Goal: Task Accomplishment & Management: Use online tool/utility

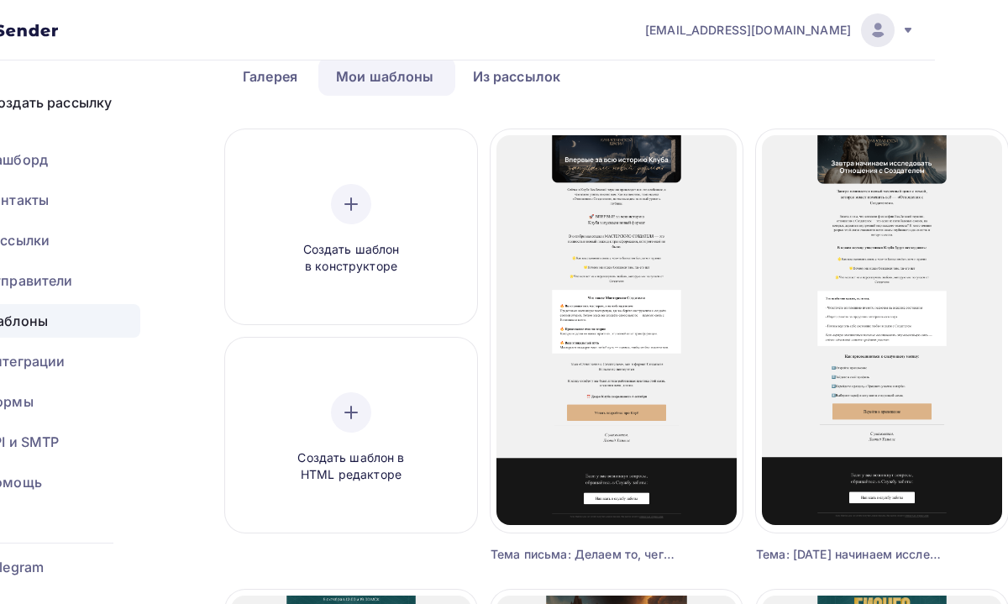
scroll to position [89, 73]
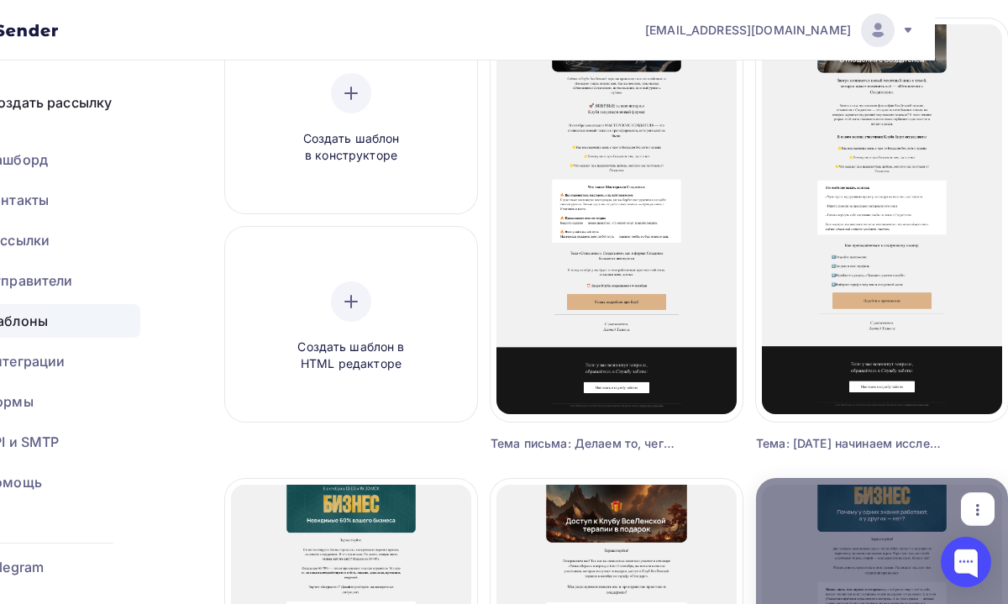
scroll to position [194, 73]
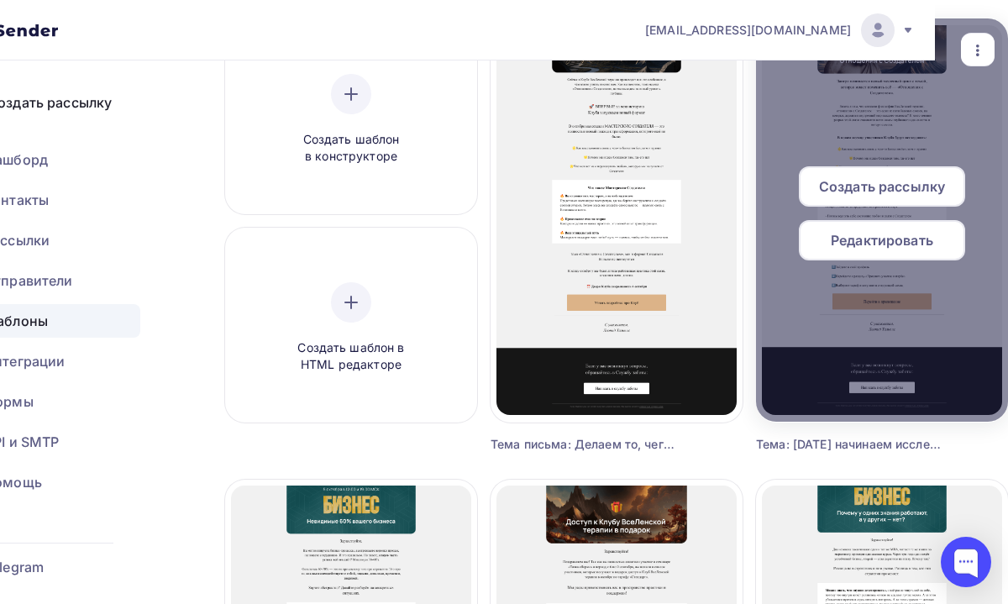
click at [859, 184] on span "Создать рассылку" at bounding box center [882, 186] width 126 height 20
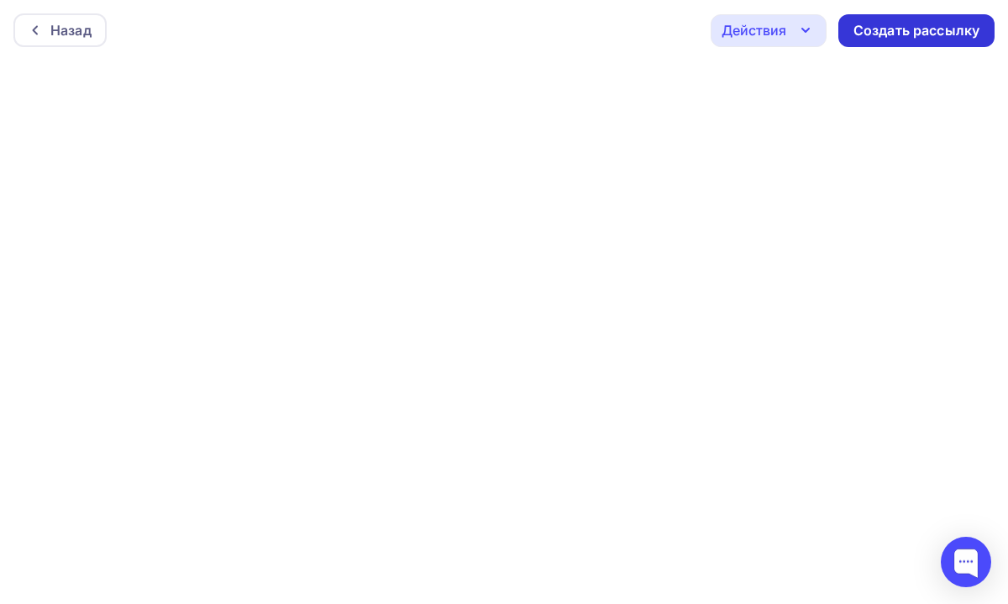
click at [917, 35] on div "Создать рассылку" at bounding box center [916, 30] width 126 height 19
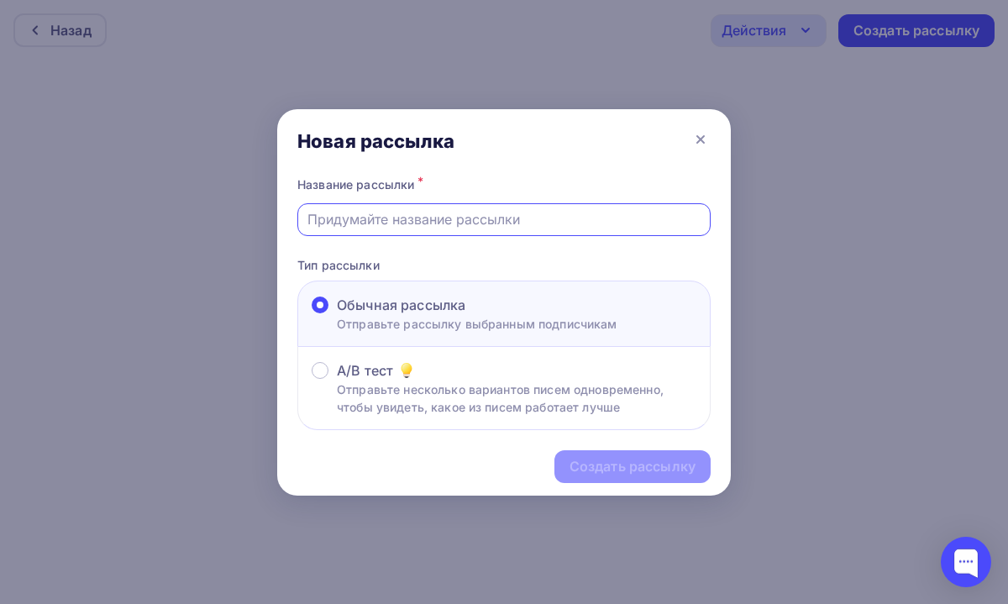
click at [406, 223] on input "text" at bounding box center [504, 219] width 394 height 20
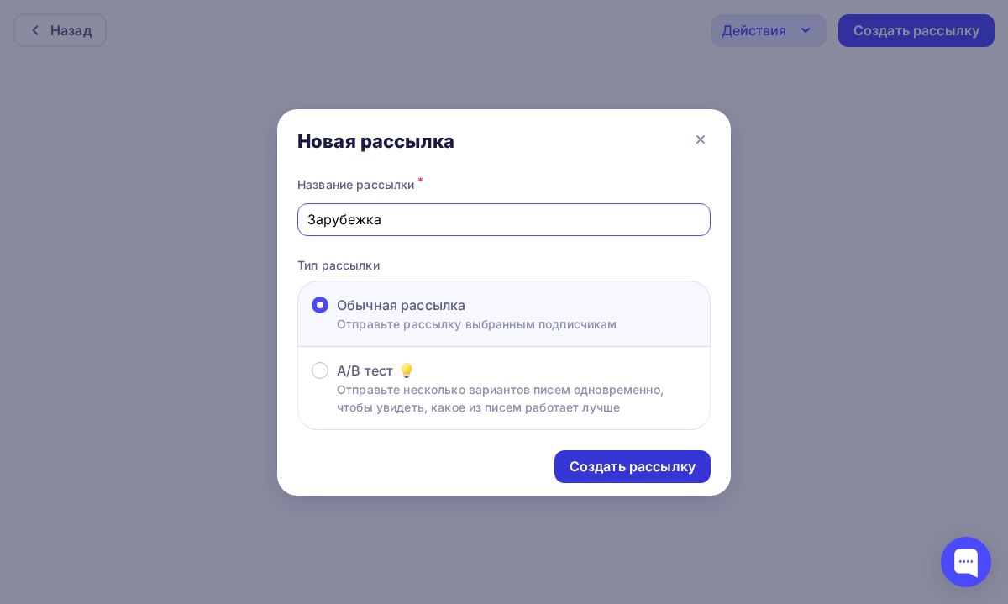
type input "Зарубежка"
click at [596, 480] on div "Создать рассылку" at bounding box center [632, 466] width 156 height 33
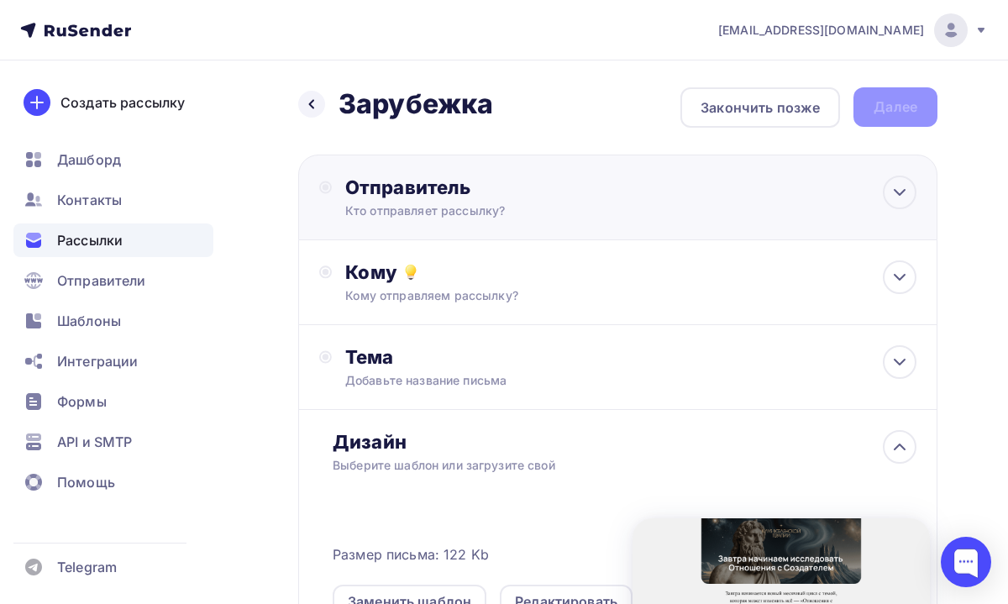
click at [591, 208] on div "Кто отправляет рассылку?" at bounding box center [509, 210] width 328 height 17
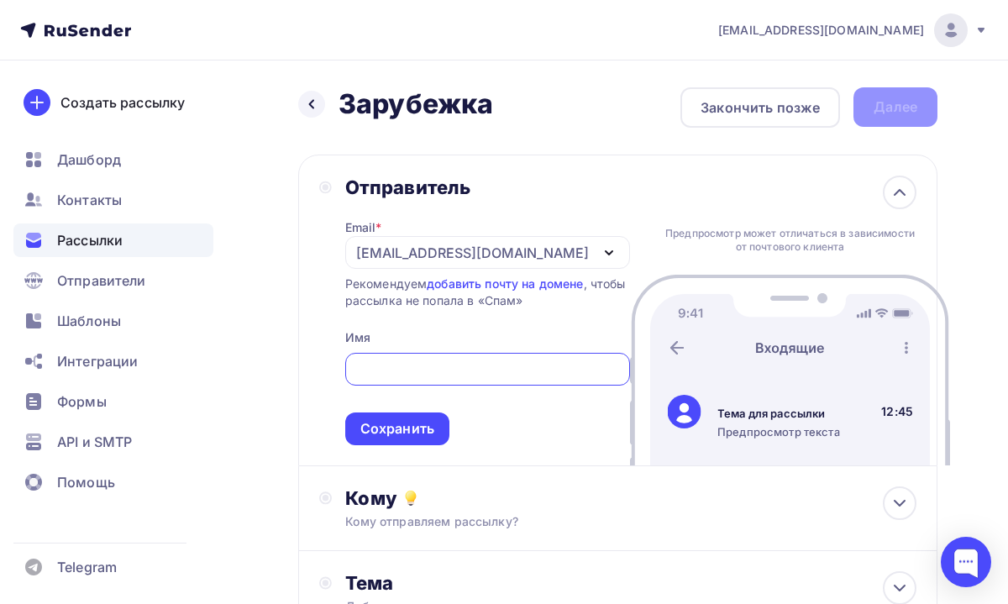
click at [512, 253] on div "tech@newlightconsult.com" at bounding box center [472, 253] width 233 height 20
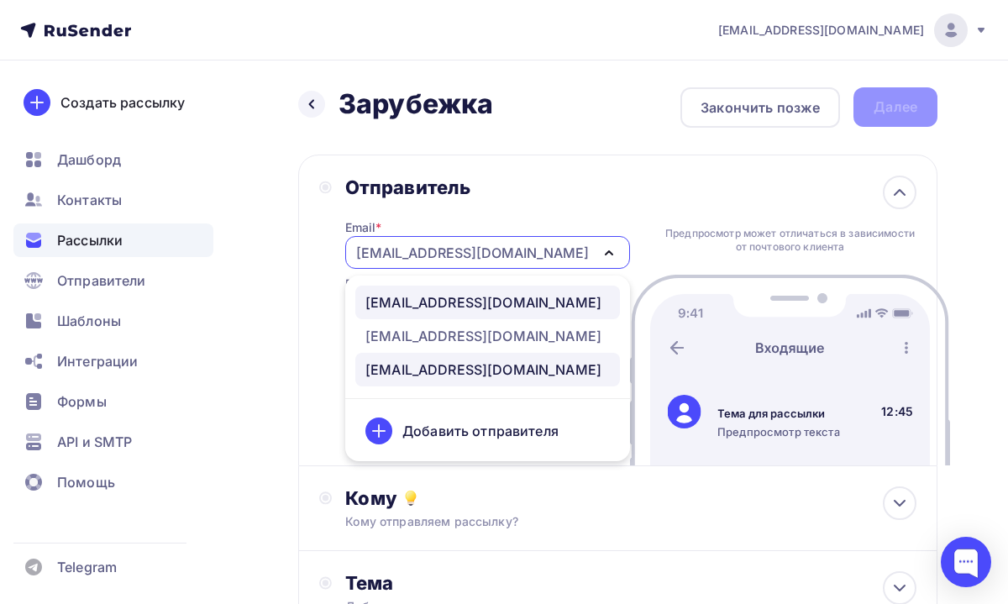
click at [491, 297] on div "info@ut-newlightconsult.com" at bounding box center [483, 302] width 236 height 20
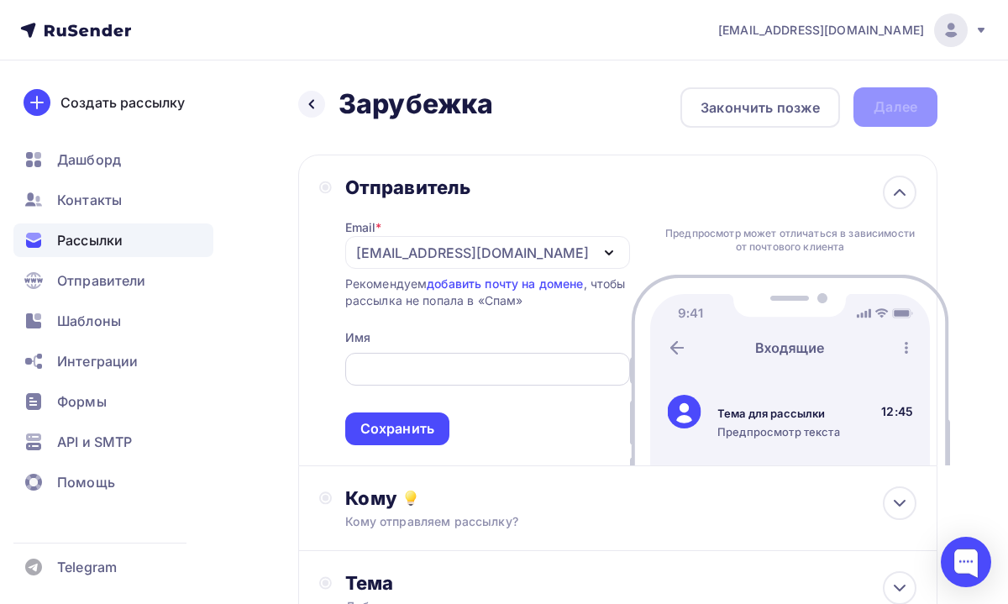
click at [443, 361] on input "text" at bounding box center [486, 370] width 265 height 20
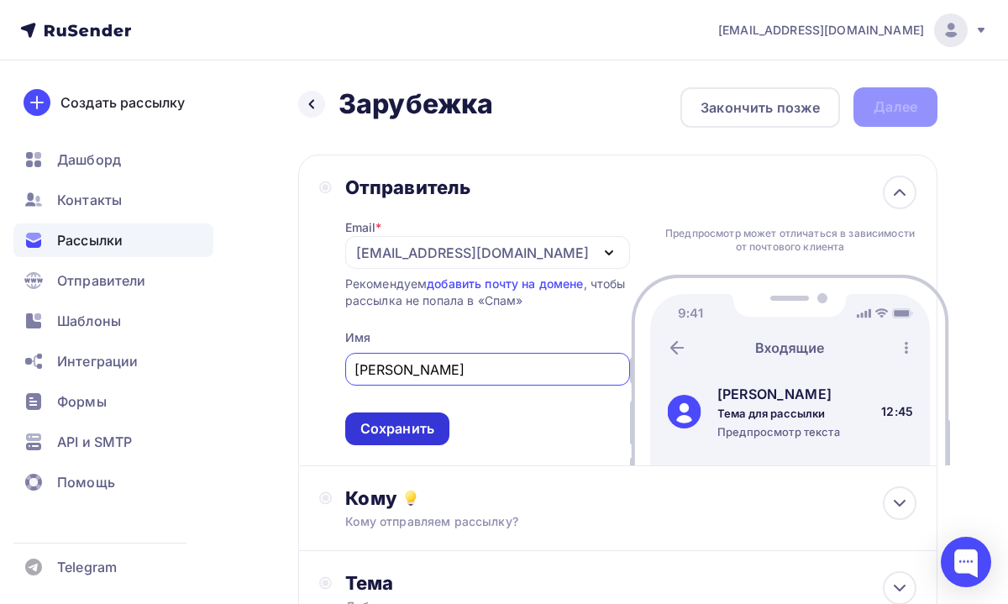
type input "Леонид Тальпис"
click at [404, 426] on div "Сохранить" at bounding box center [397, 428] width 74 height 19
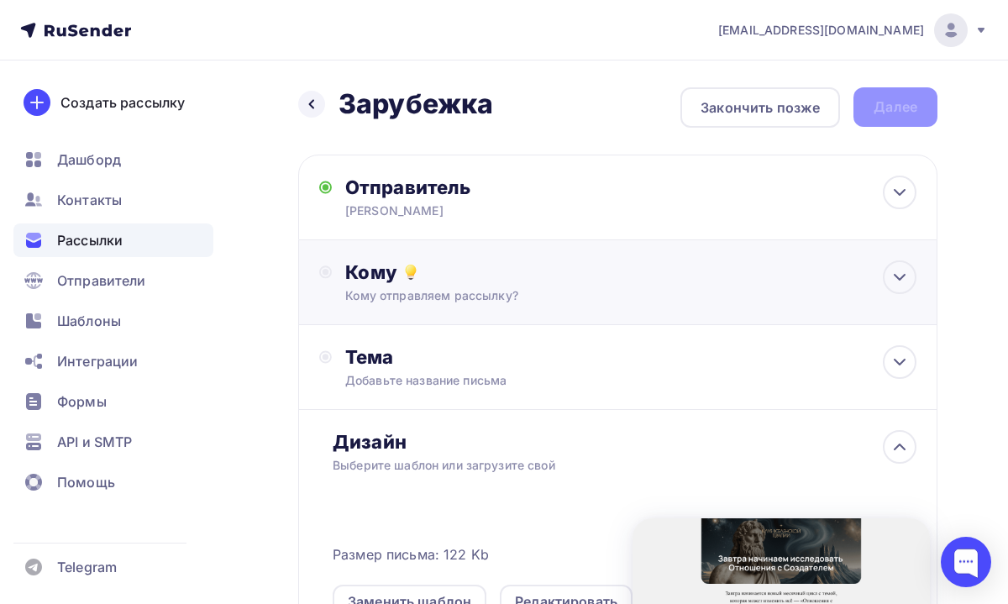
click at [547, 275] on div "Кому" at bounding box center [630, 272] width 571 height 24
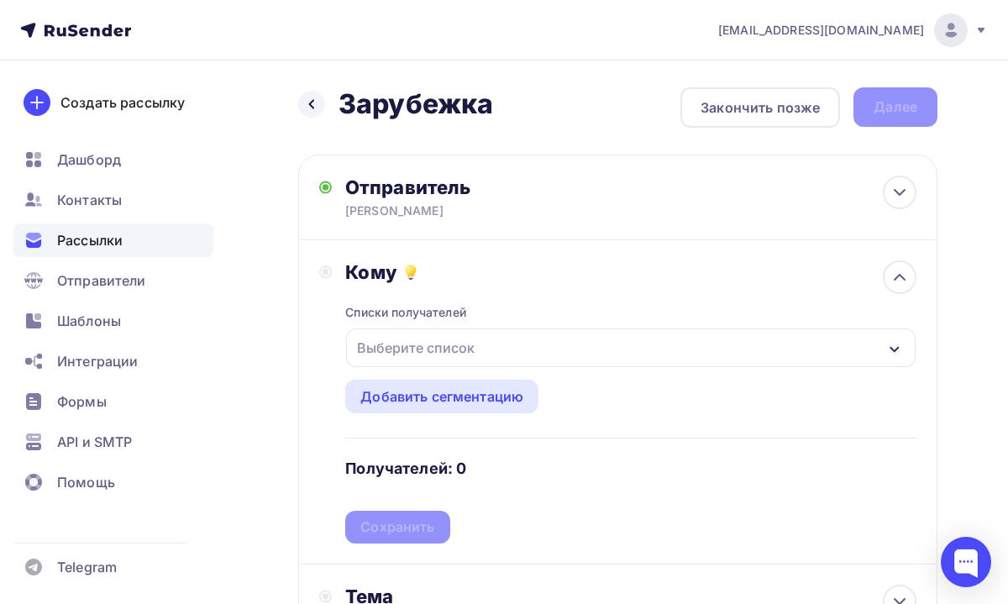
click at [477, 360] on div "Выберите список" at bounding box center [415, 348] width 131 height 30
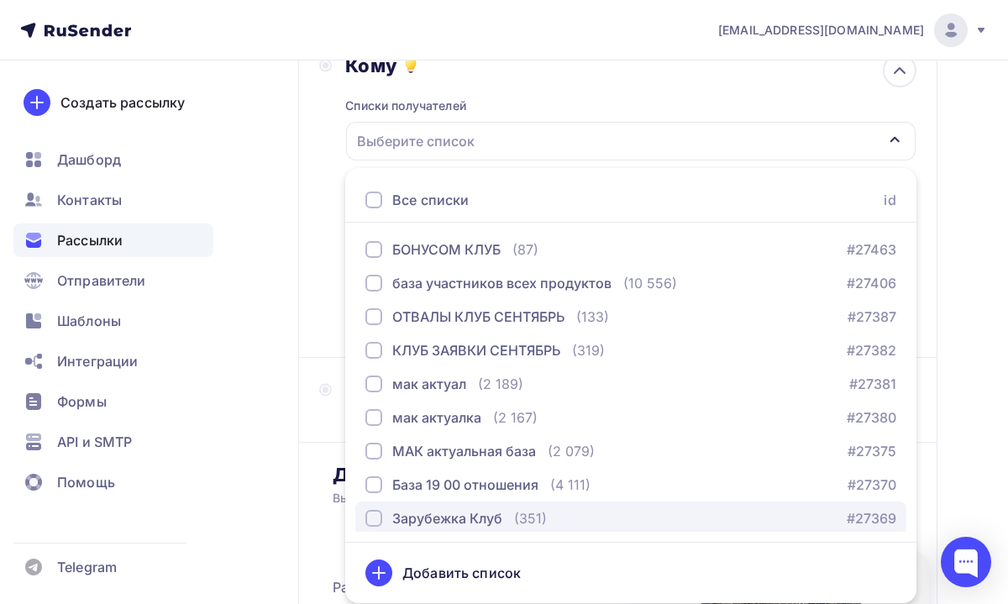
click at [381, 512] on div "button" at bounding box center [373, 518] width 17 height 17
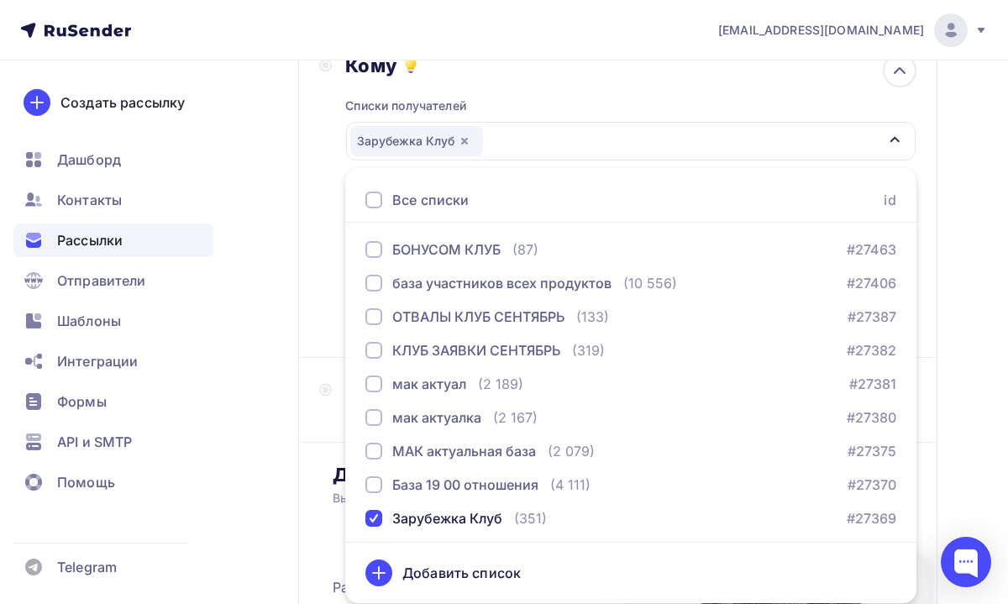
click at [926, 322] on div "Кому Списки получателей Зарубежка Клуб Все списки id БОНУСОМ КЛУБ (87) #27463 б…" at bounding box center [617, 196] width 639 height 324
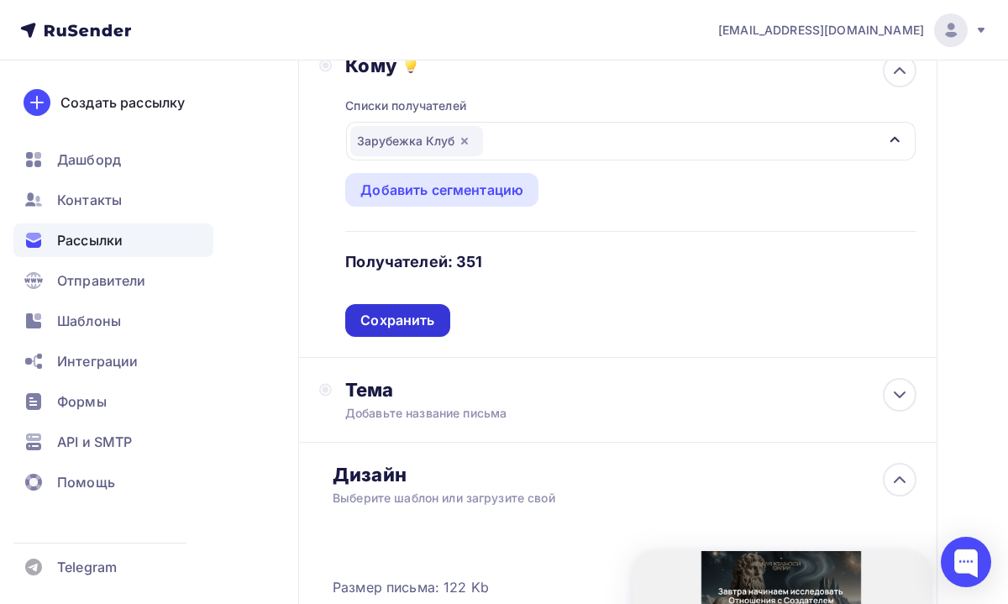
click at [402, 332] on div "Сохранить" at bounding box center [397, 320] width 104 height 33
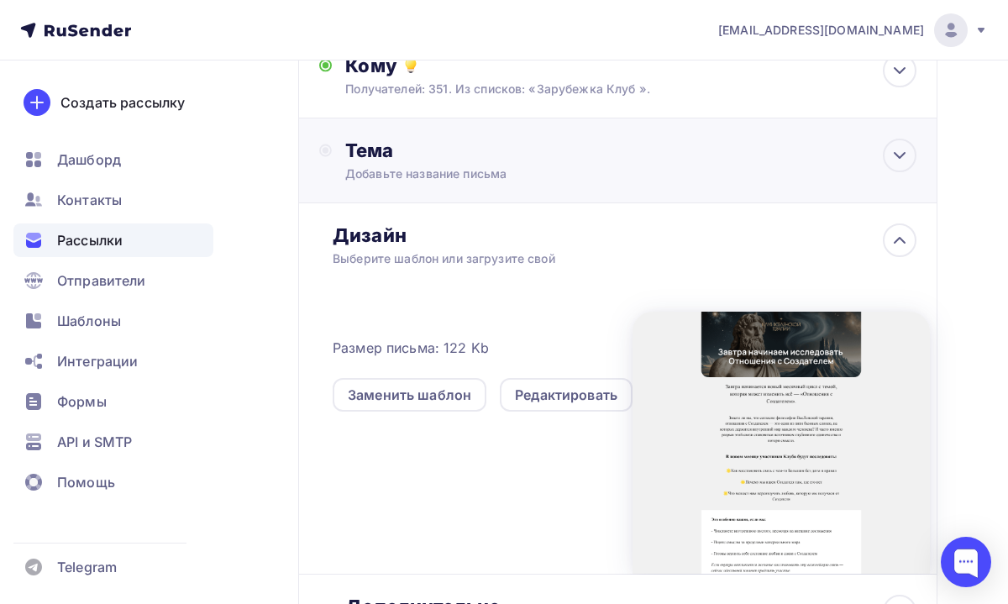
click at [564, 168] on div "Добавьте название письма" at bounding box center [494, 173] width 299 height 17
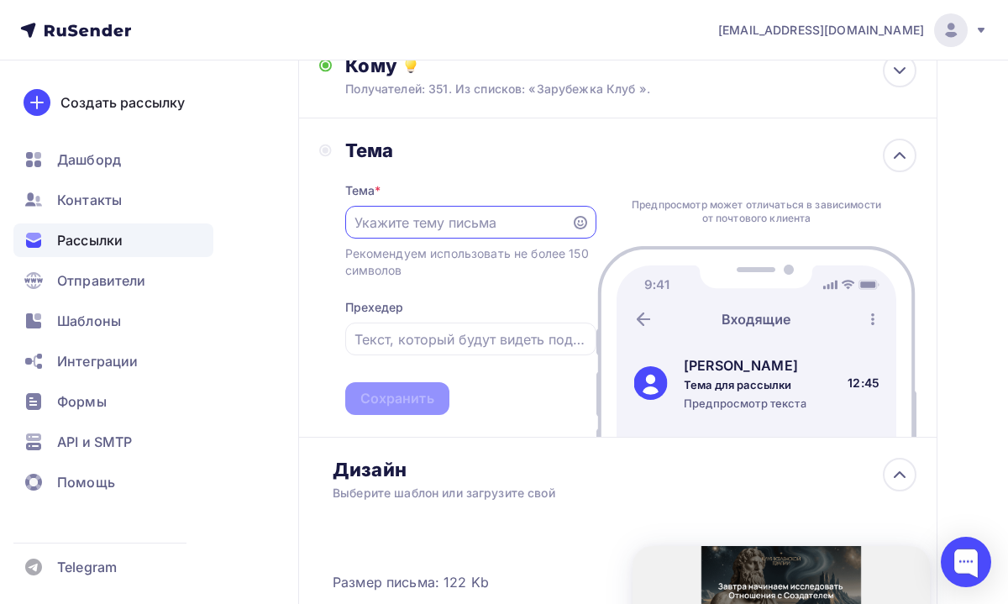
scroll to position [0, 0]
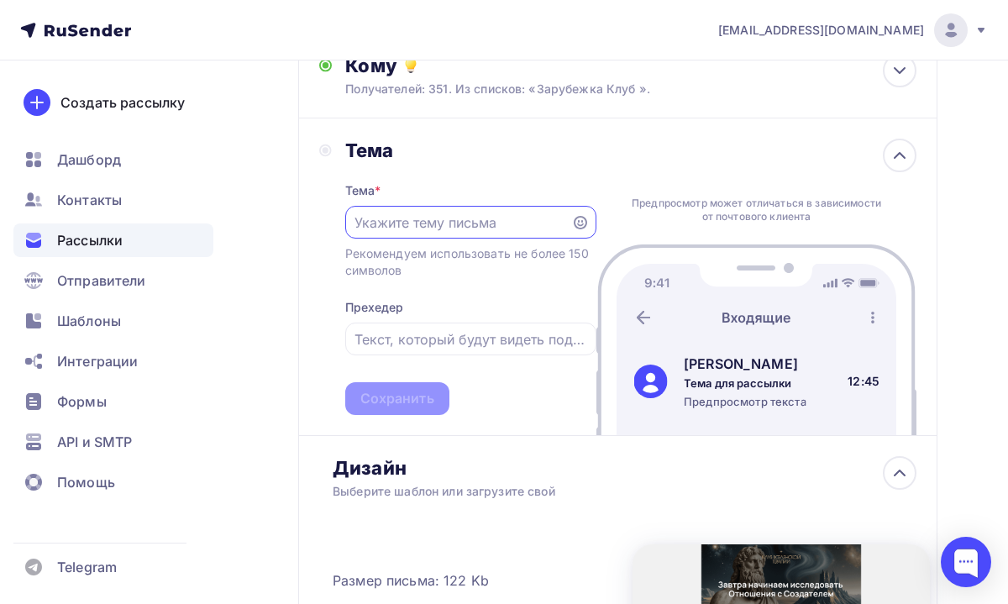
paste input "Завтра начинаем исследовать Отношения с Создателем"
click at [369, 227] on input "Завтра начинаем исследовать Отношения с Создателем" at bounding box center [457, 223] width 207 height 20
type input "Завтра начинаем исследовать Отношения с Создателем"
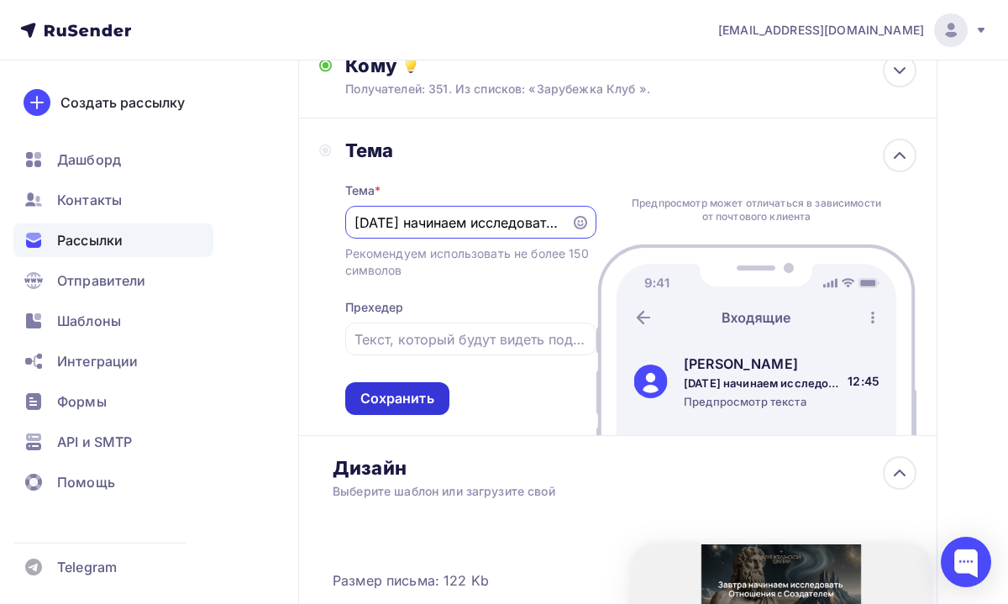
click at [389, 400] on div "Сохранить" at bounding box center [397, 398] width 74 height 19
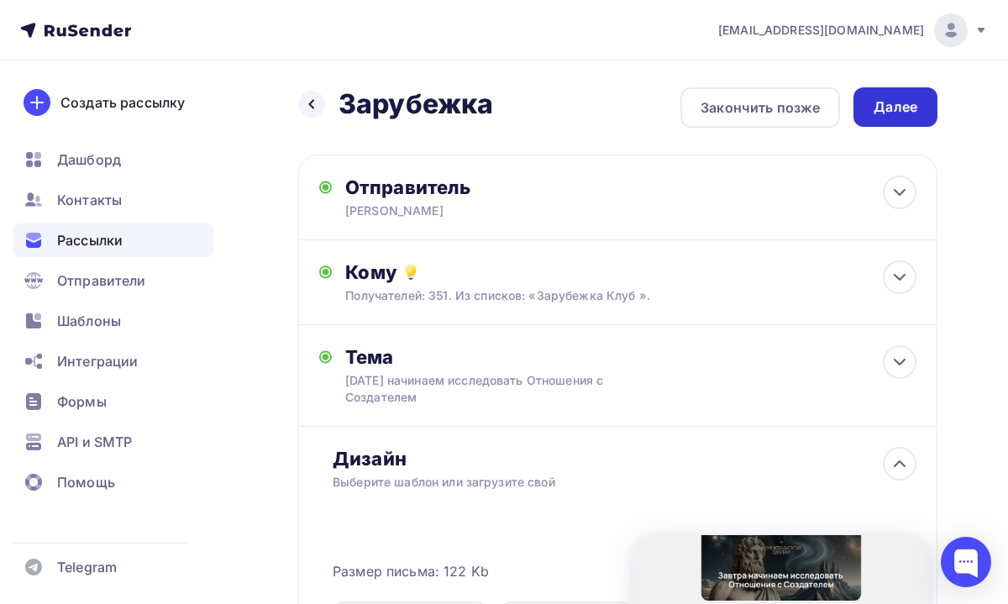
click at [910, 104] on div "Далее" at bounding box center [896, 106] width 44 height 19
click at [876, 108] on div "Далее" at bounding box center [896, 106] width 44 height 19
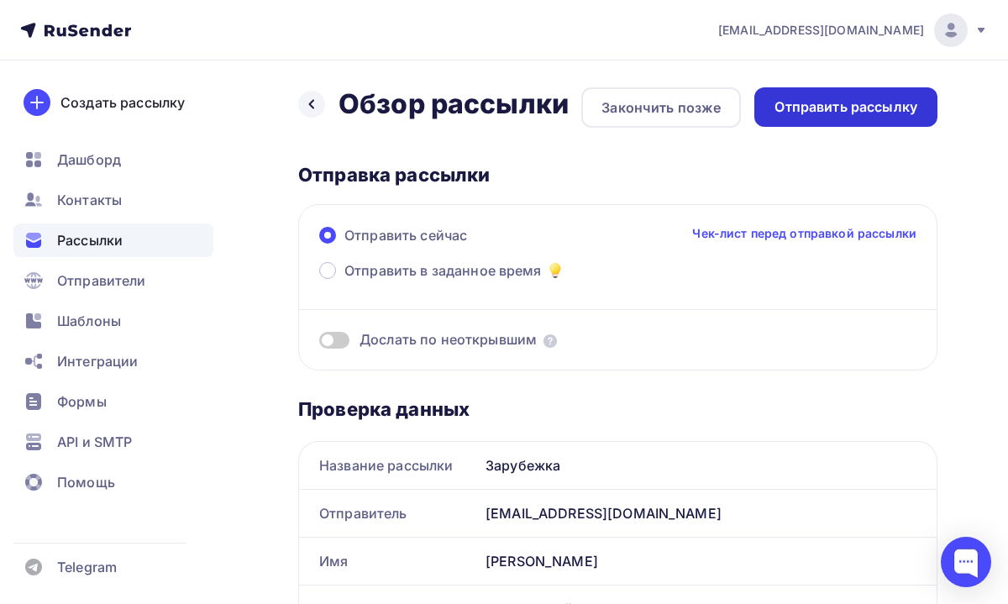
click at [848, 107] on div "Отправить рассылку" at bounding box center [845, 106] width 143 height 19
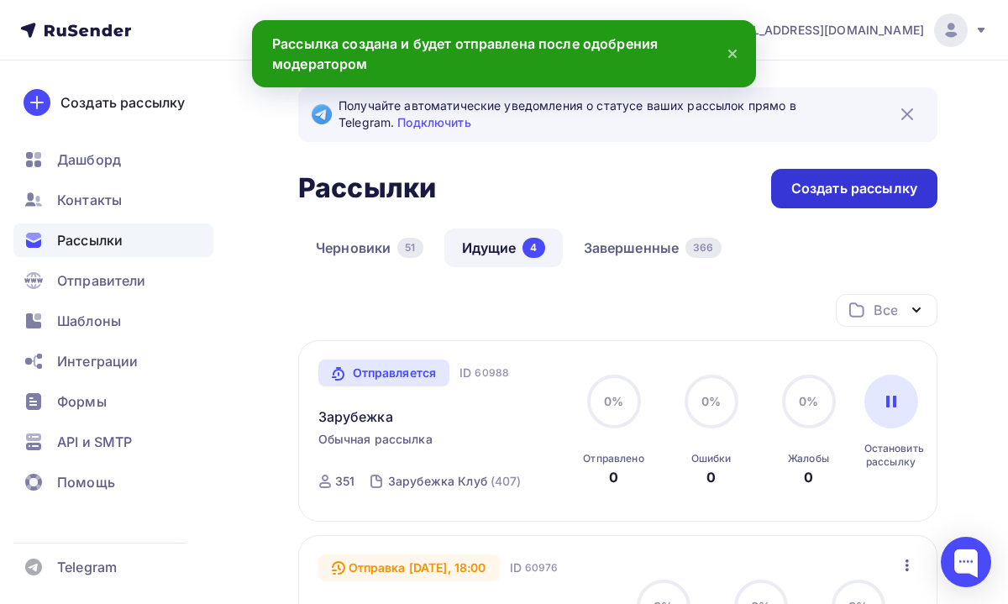
click at [817, 189] on div "Создать рассылку" at bounding box center [854, 188] width 126 height 19
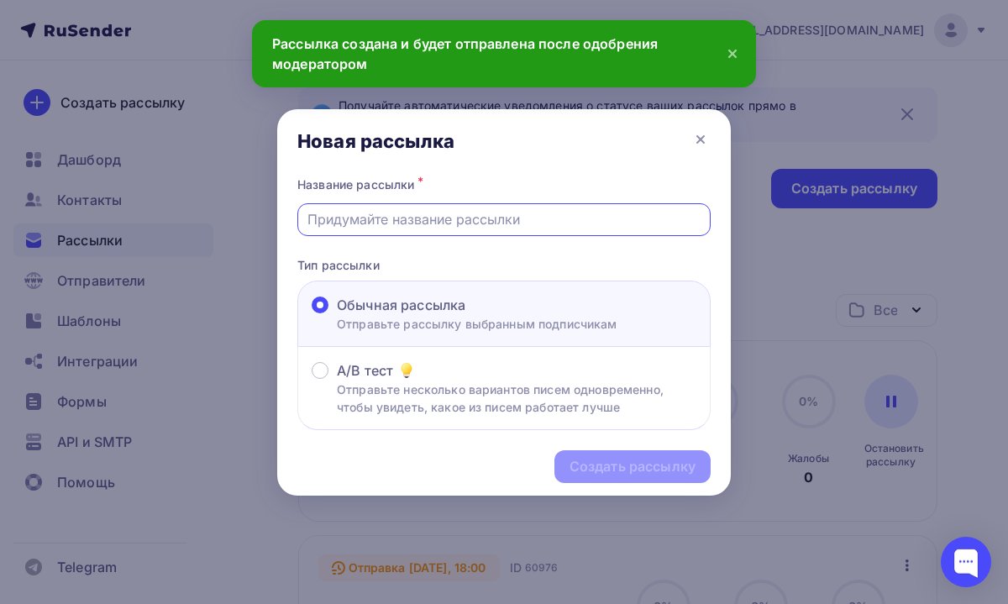
click at [520, 228] on input "text" at bounding box center [504, 219] width 394 height 20
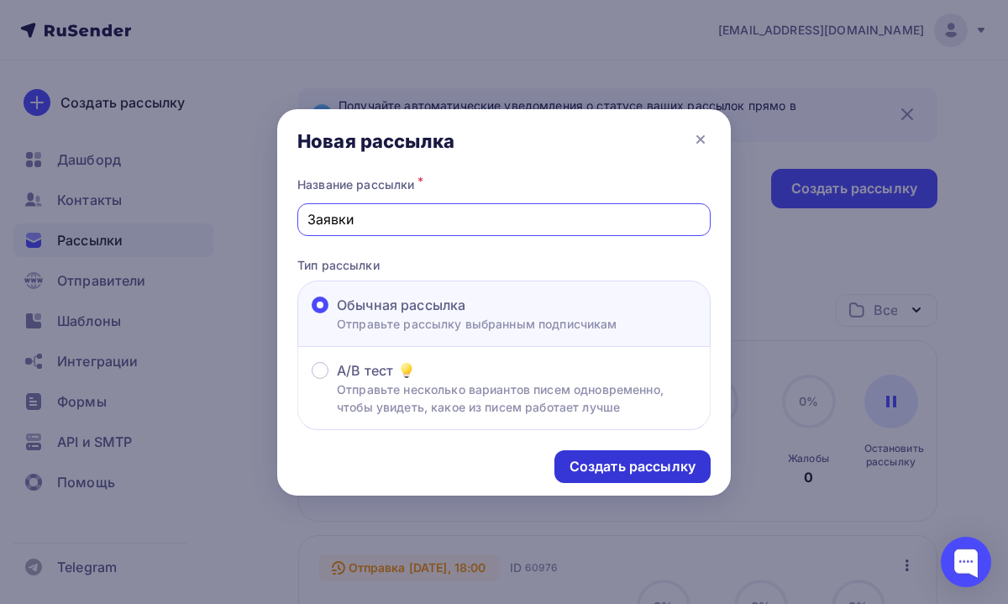
type input "Заявки"
click at [588, 458] on div "Создать рассылку" at bounding box center [632, 466] width 156 height 33
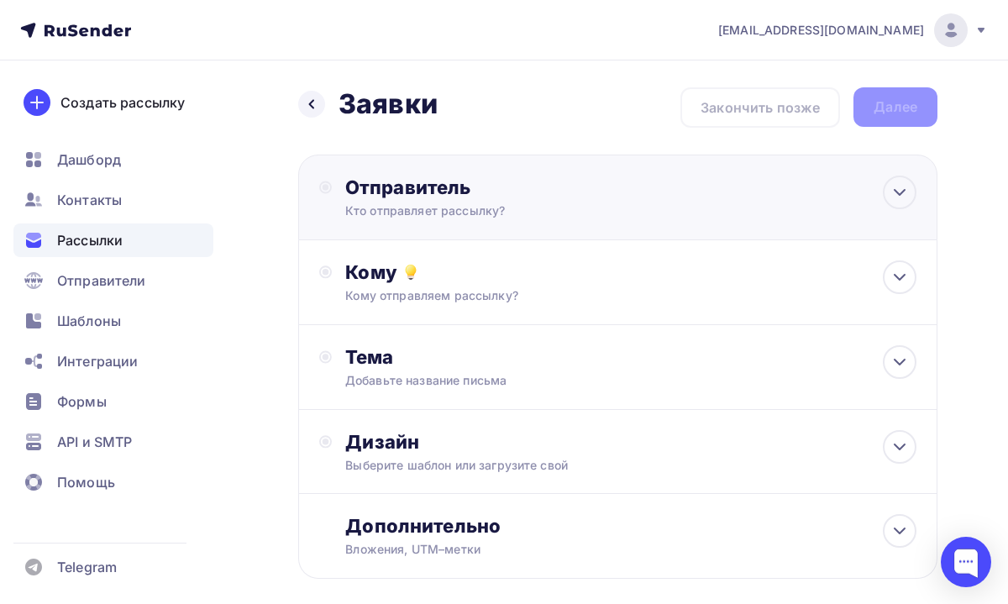
click at [491, 207] on div "Кто отправляет рассылку?" at bounding box center [509, 210] width 328 height 17
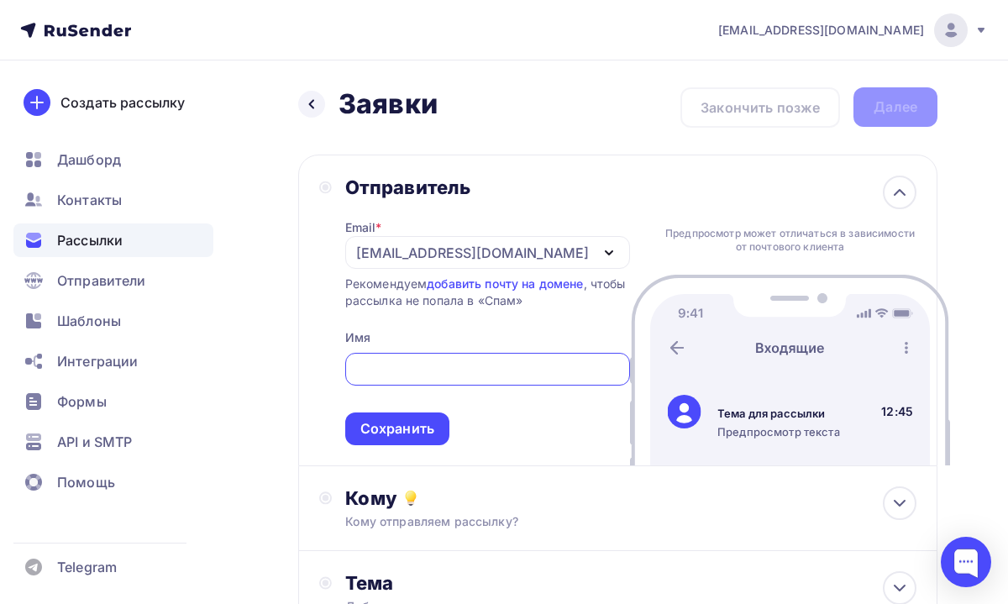
click at [442, 264] on div "tech@newlightconsult.com" at bounding box center [487, 252] width 285 height 33
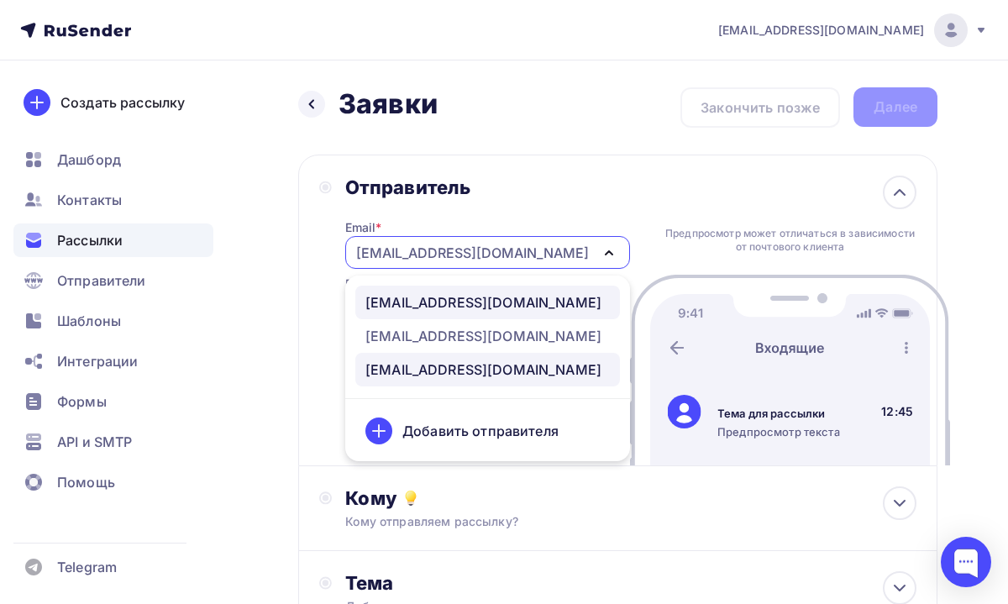
click at [439, 300] on div "info@ut-newlightconsult.com" at bounding box center [483, 302] width 236 height 20
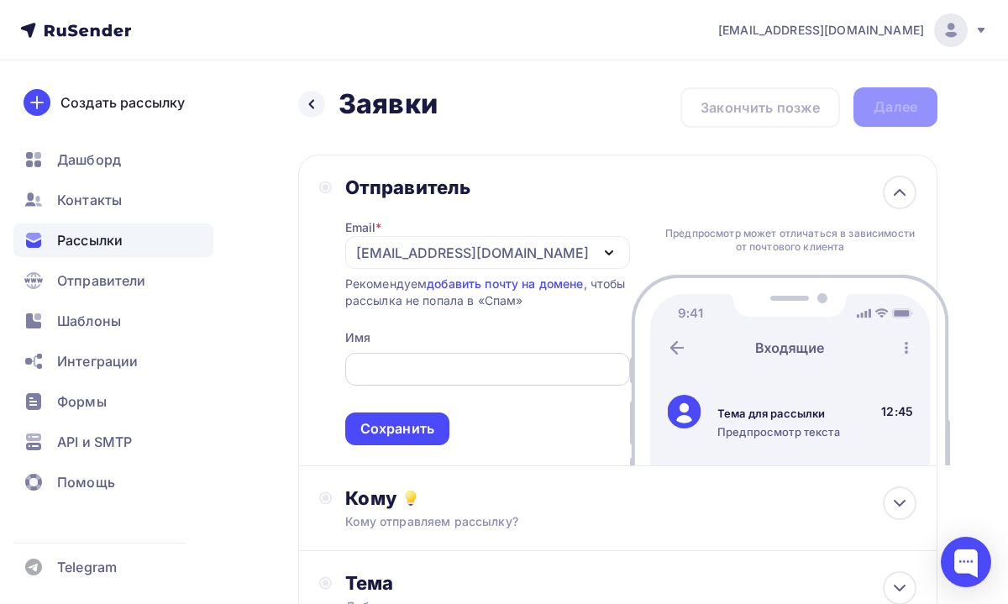
click at [399, 374] on input "text" at bounding box center [486, 370] width 265 height 20
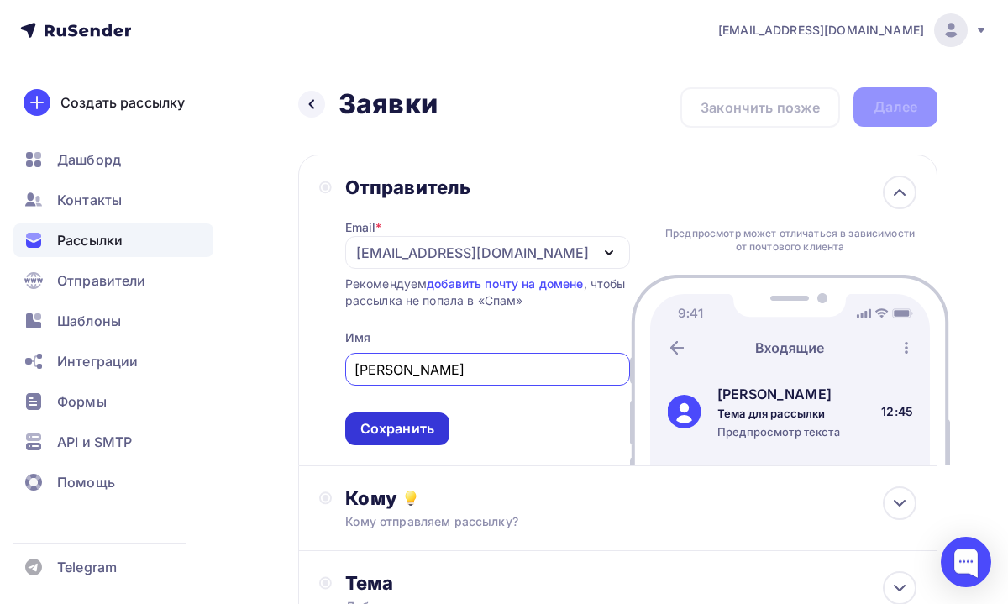
type input "Леонид Тальпис"
click at [413, 428] on div "Сохранить" at bounding box center [397, 428] width 74 height 19
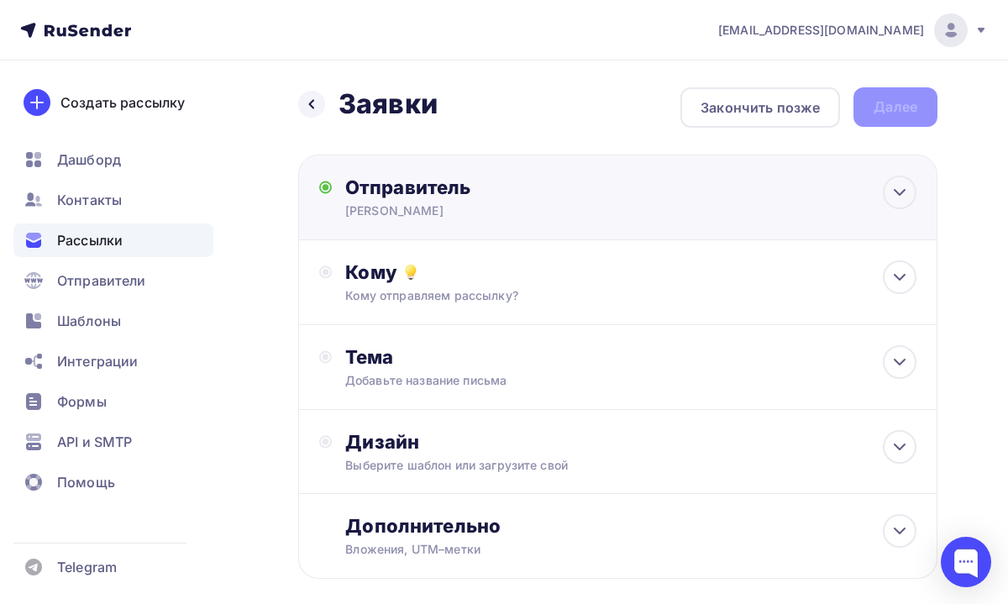
click at [472, 228] on div "Отправитель Леонид Тальпис Email * info@ut-newlightconsult.com info@ut-newlight…" at bounding box center [617, 198] width 639 height 86
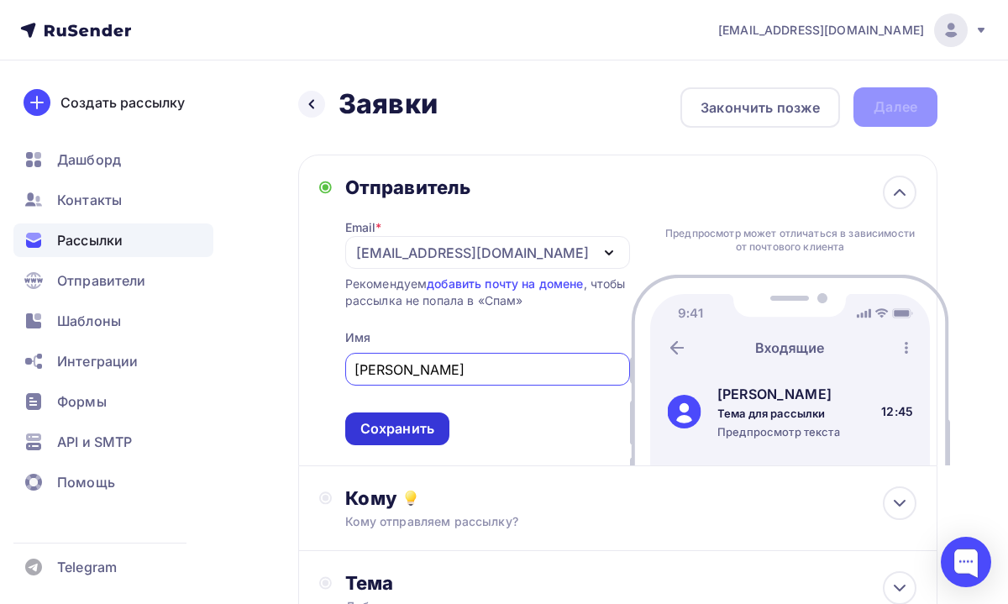
click at [397, 434] on div "Сохранить" at bounding box center [397, 428] width 74 height 19
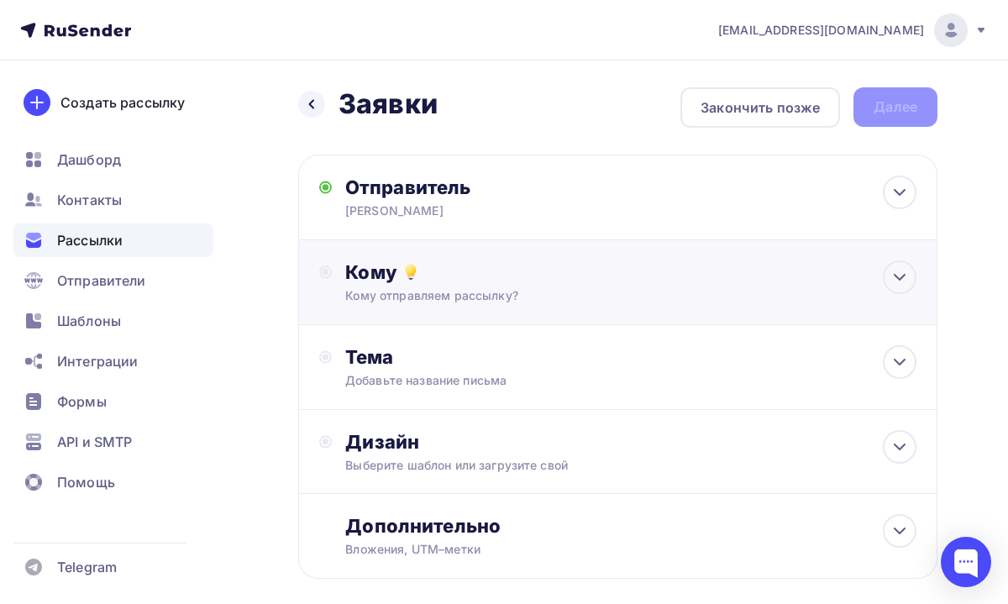
click at [490, 298] on div "Кому отправляем рассылку?" at bounding box center [602, 295] width 514 height 17
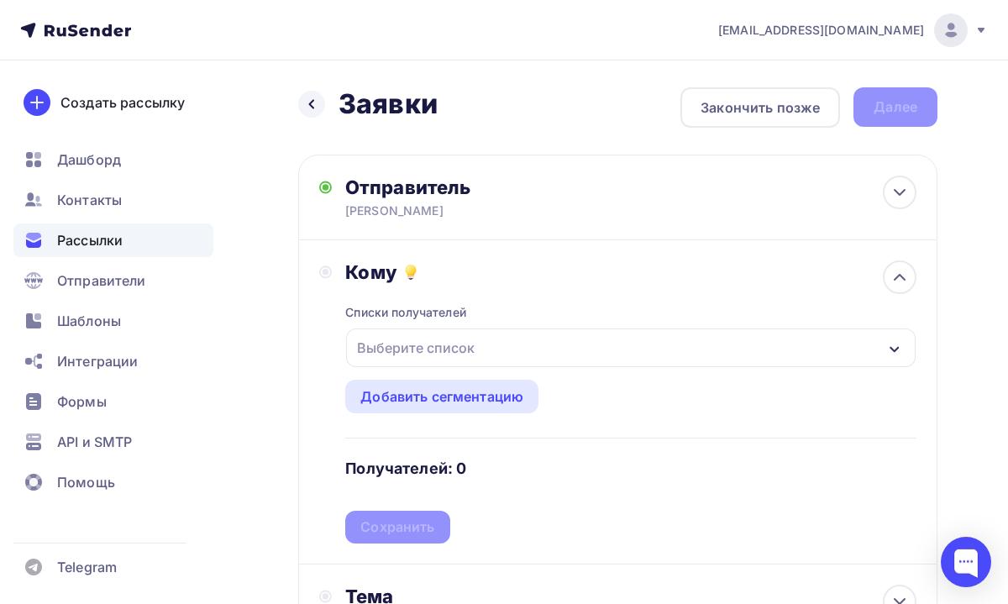
click at [490, 331] on div "Выберите список" at bounding box center [630, 347] width 569 height 39
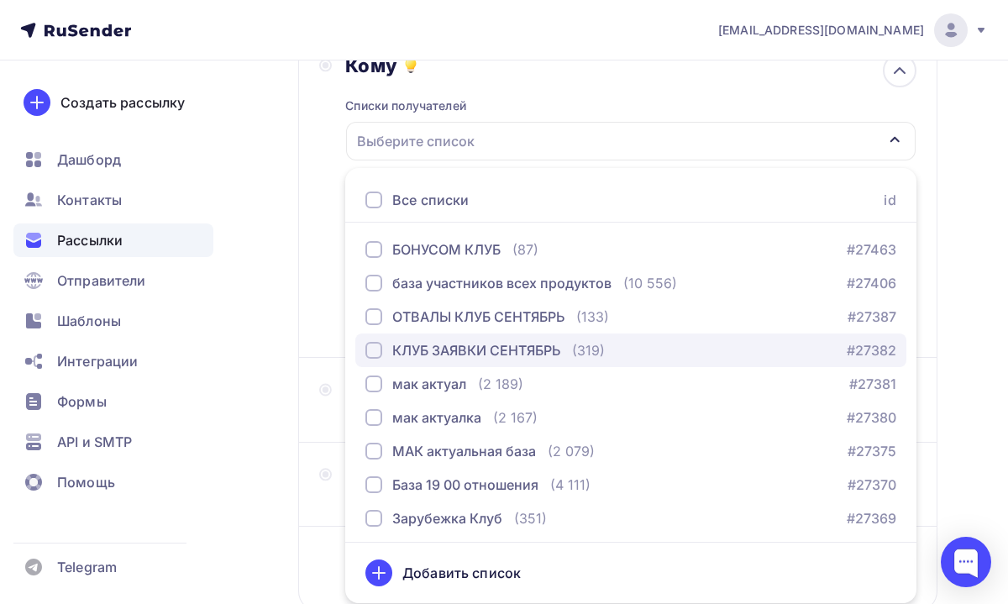
click at [447, 352] on div "КЛУБ ЗАЯВКИ СЕНТЯБРЬ" at bounding box center [476, 350] width 168 height 20
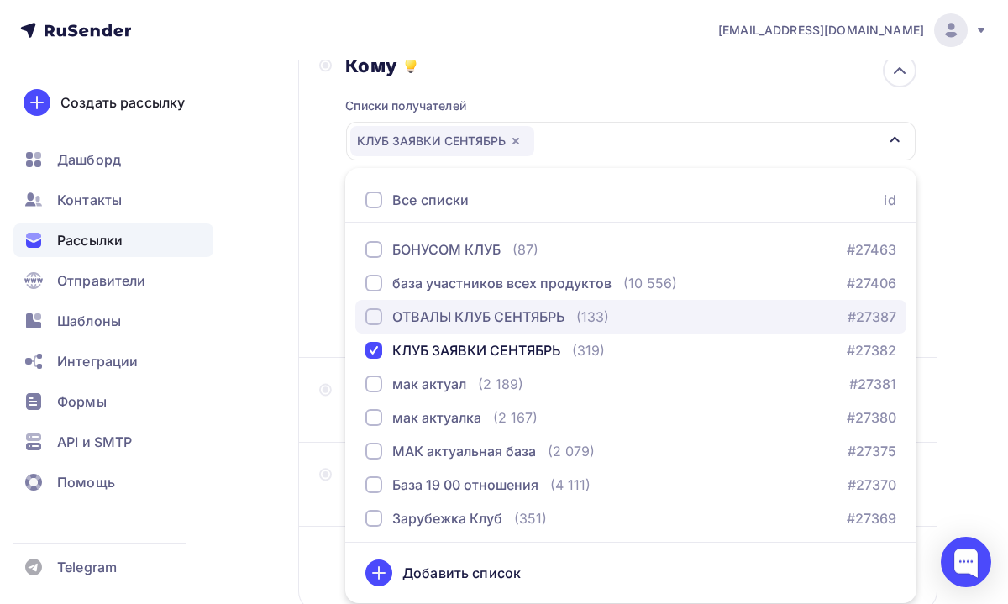
click at [464, 325] on div "ОТВАЛЫ КЛУБ СЕНТЯБРЬ" at bounding box center [478, 317] width 172 height 20
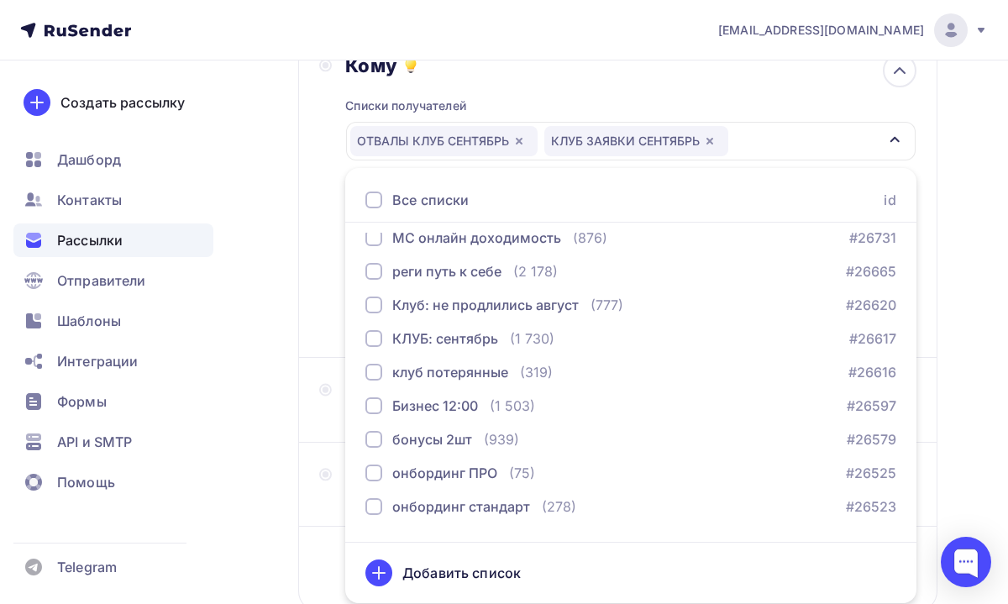
scroll to position [1328, 0]
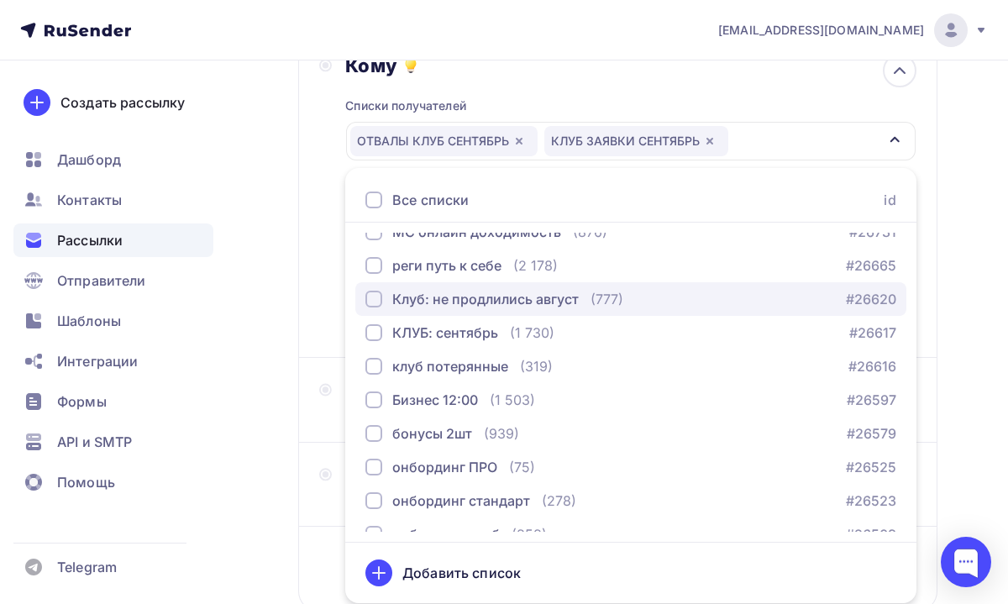
click at [470, 308] on div "Клуб: не продлились август" at bounding box center [485, 299] width 186 height 20
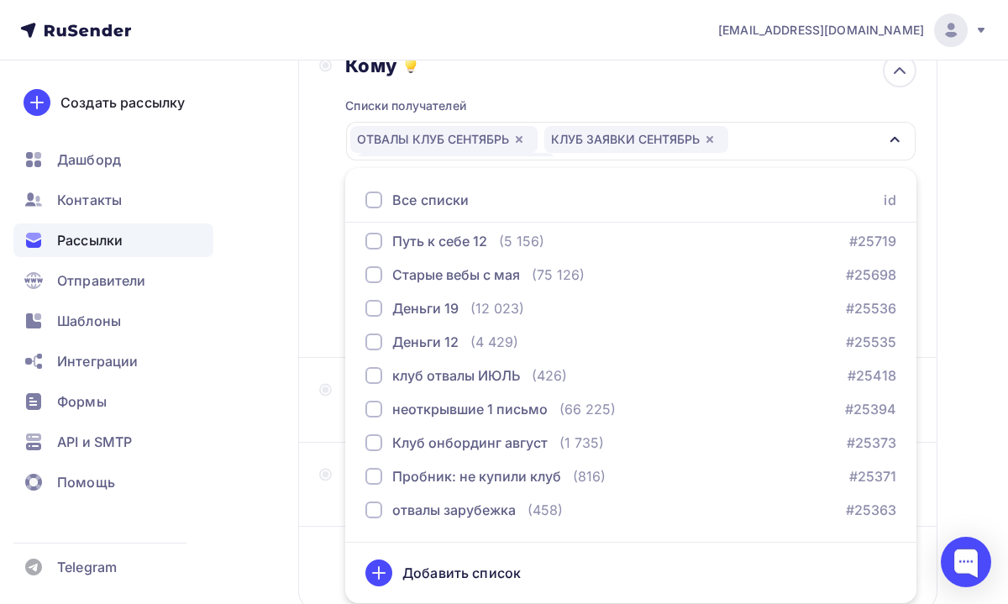
scroll to position [2060, 0]
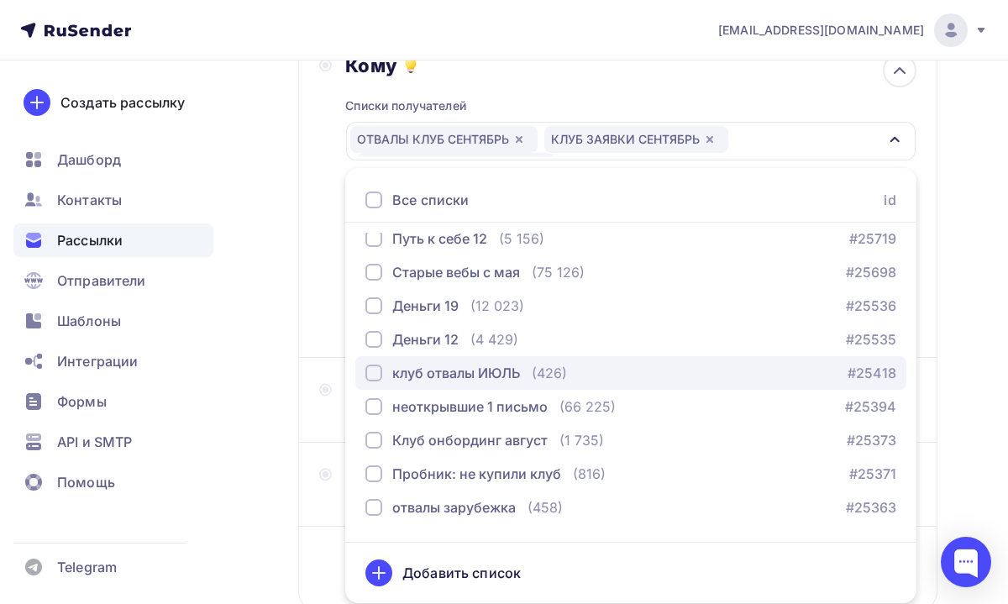
click at [509, 378] on div "клуб отвалы ИЮЛЬ" at bounding box center [456, 373] width 128 height 20
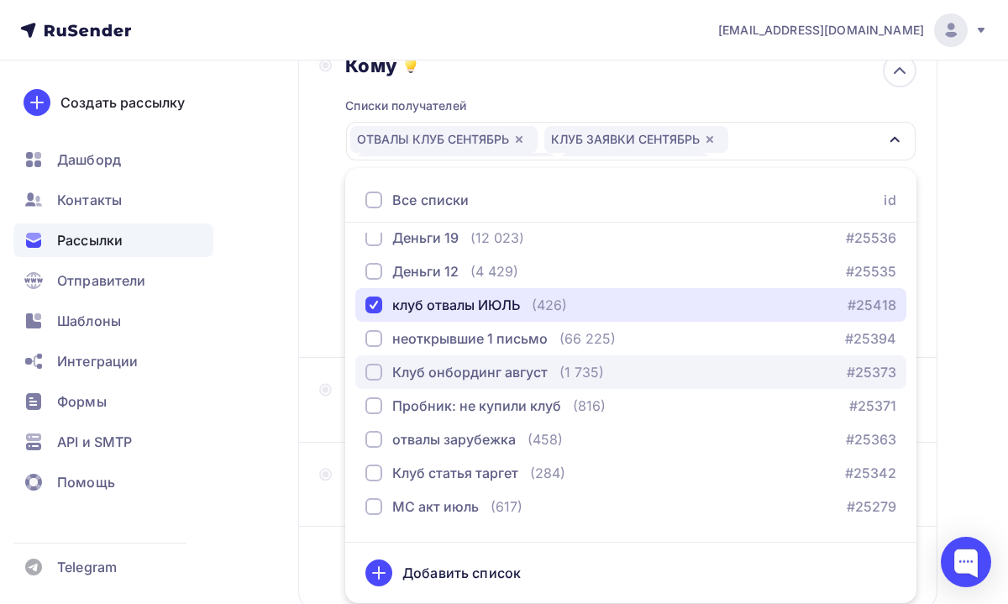
scroll to position [2134, 0]
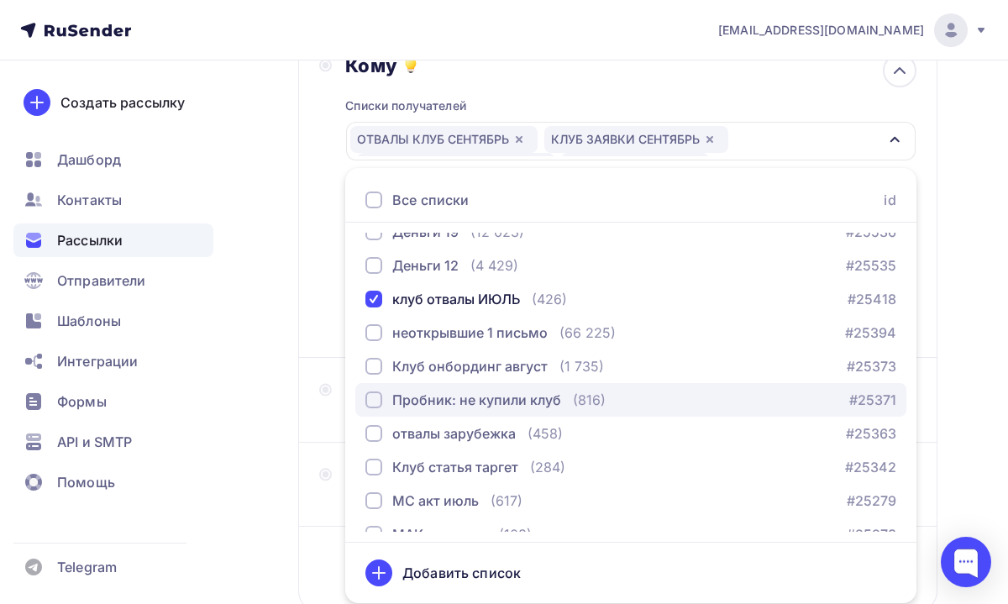
click at [533, 406] on div "Пробник: не купили клуб" at bounding box center [476, 400] width 169 height 20
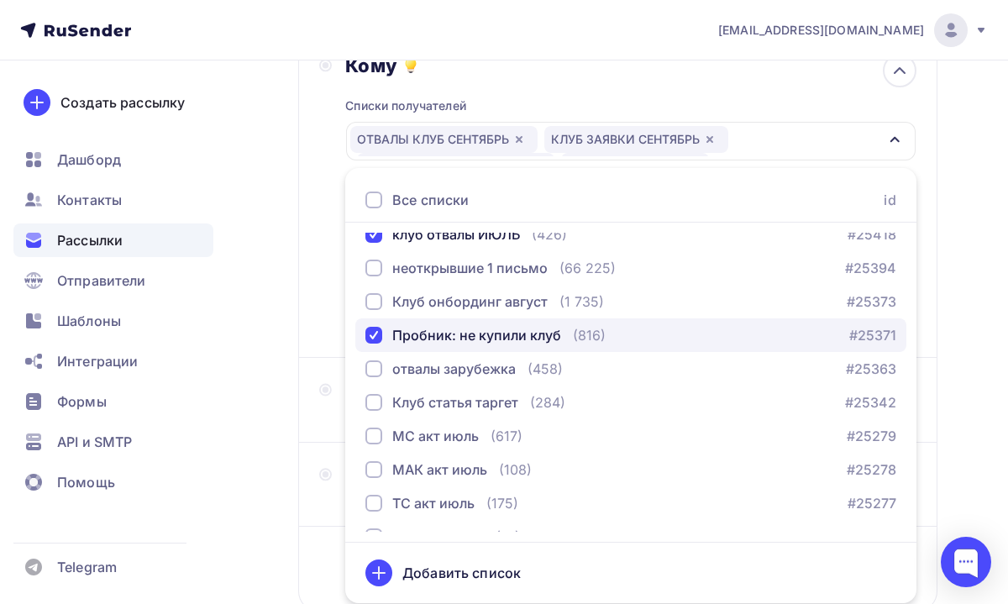
scroll to position [2217, 0]
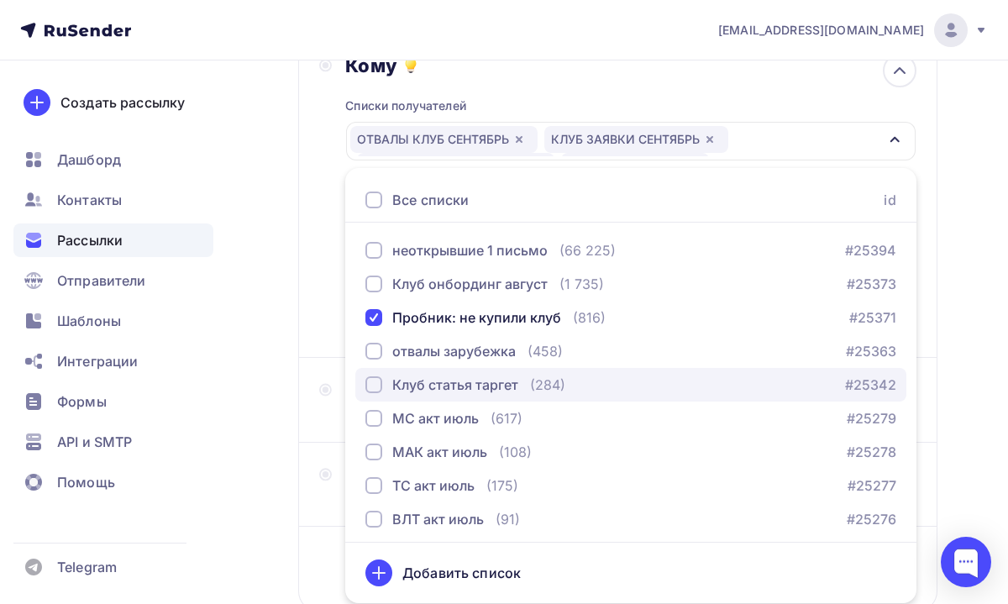
click at [499, 388] on div "Клуб статья таргет" at bounding box center [455, 385] width 126 height 20
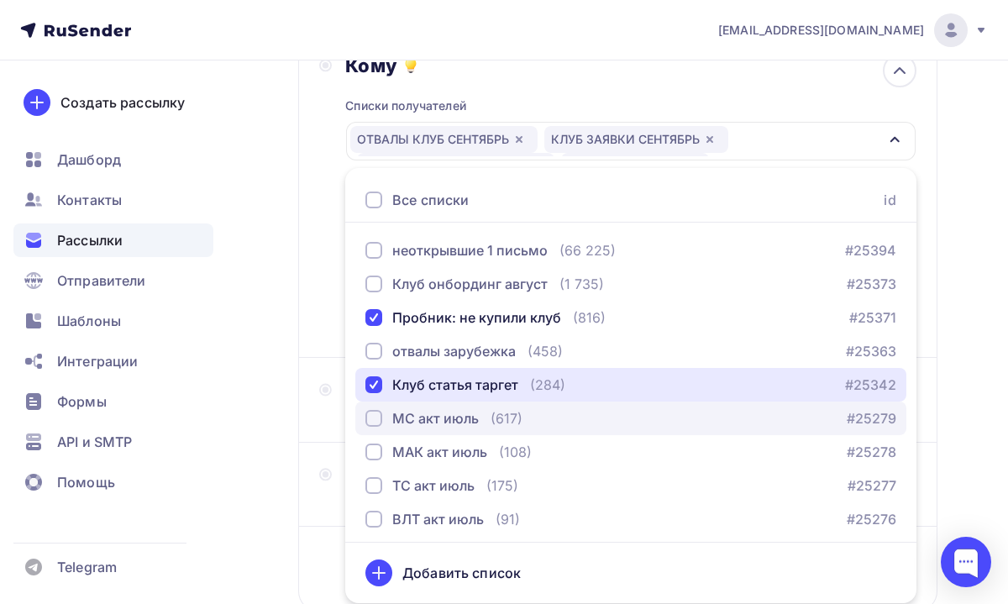
scroll to position [2221, 0]
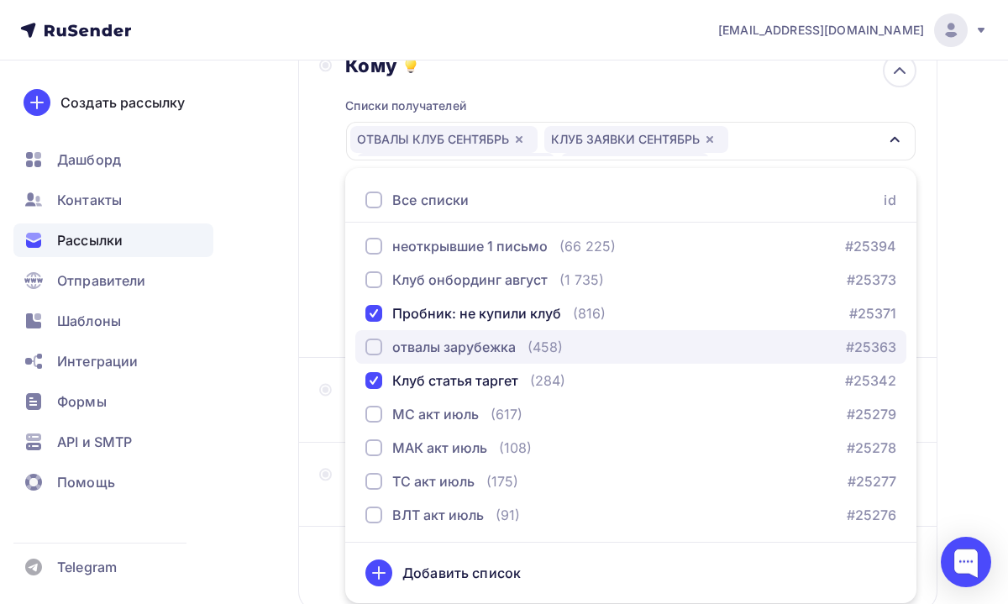
click at [489, 346] on div "отвалы зарубежка" at bounding box center [453, 347] width 123 height 20
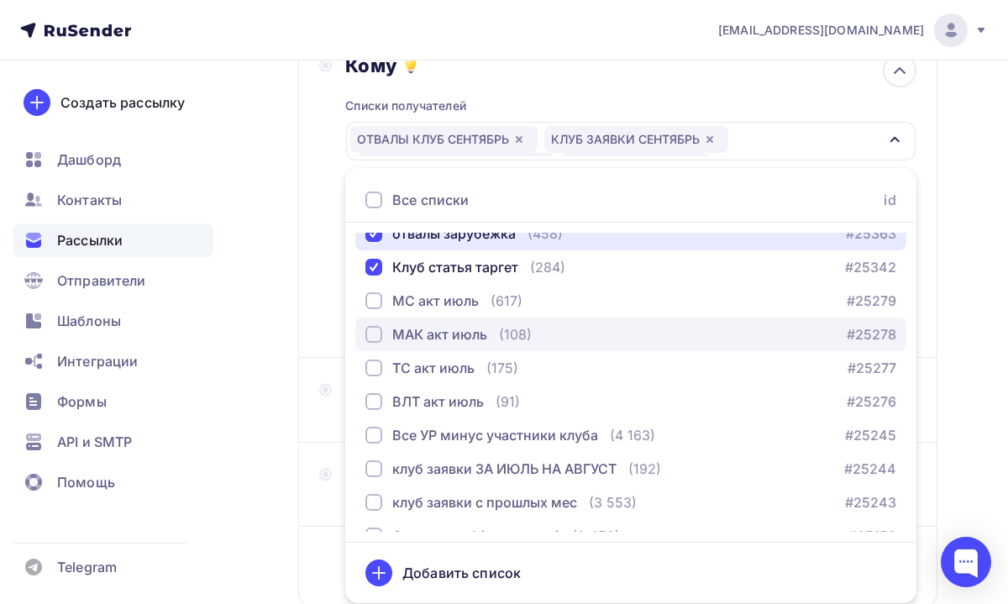
scroll to position [2344, 0]
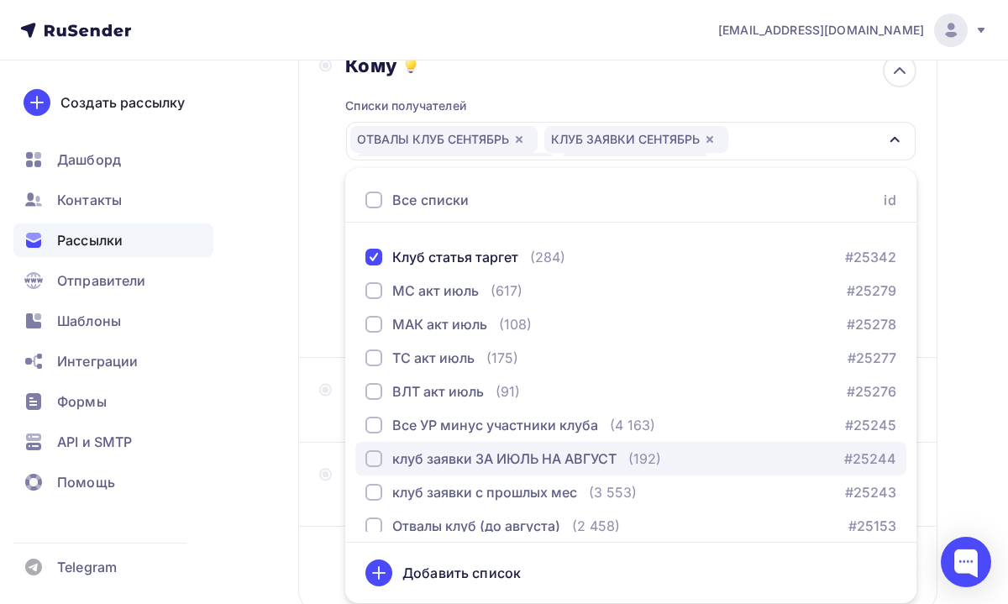
click at [510, 460] on div "клуб заявки ЗА ИЮЛЬ НА АВГУСТ" at bounding box center [504, 459] width 224 height 20
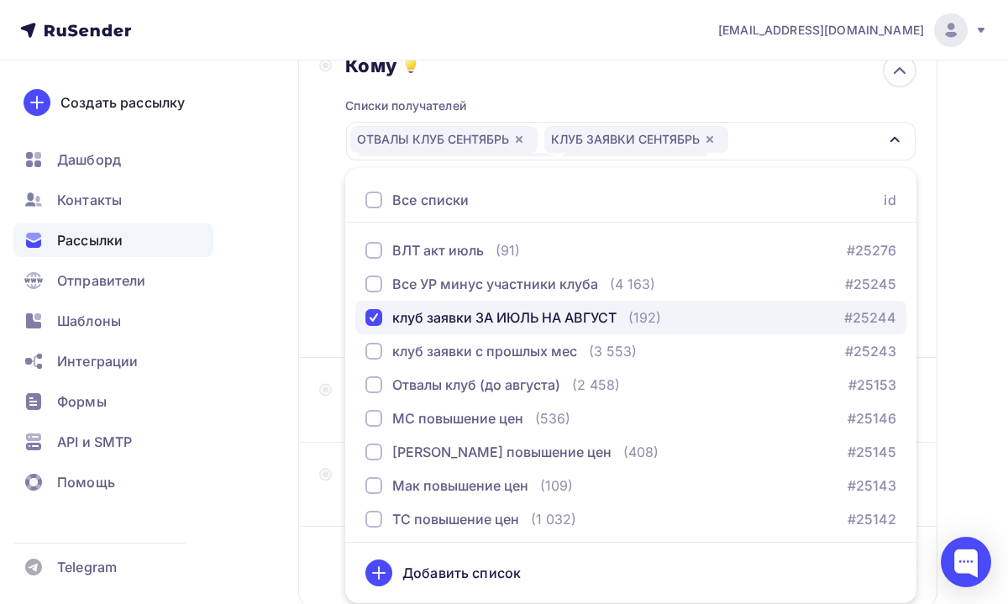
scroll to position [2501, 0]
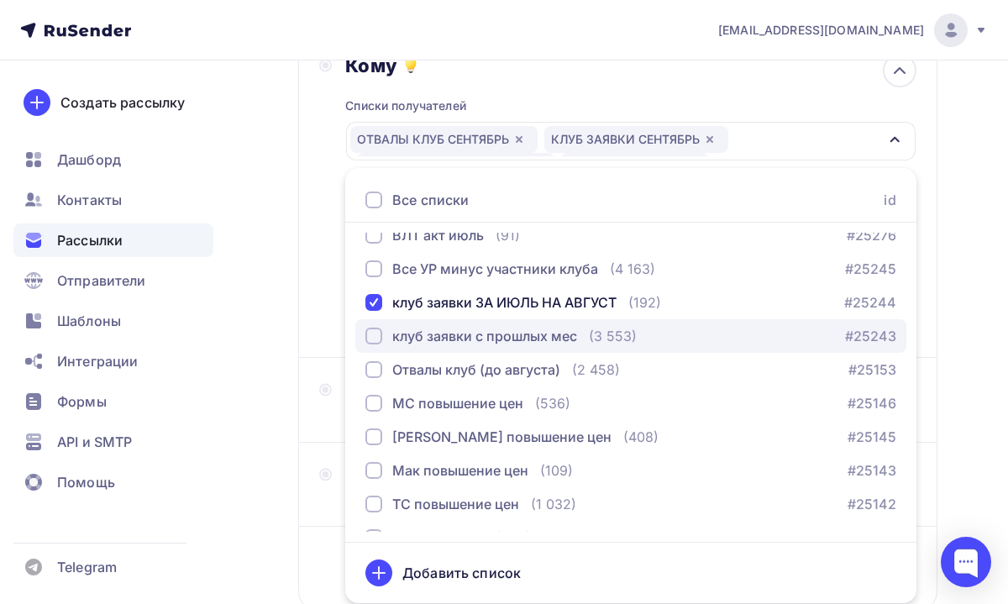
click at [519, 347] on button "клуб заявки с прошлых мес (3 553) #25243" at bounding box center [630, 336] width 551 height 34
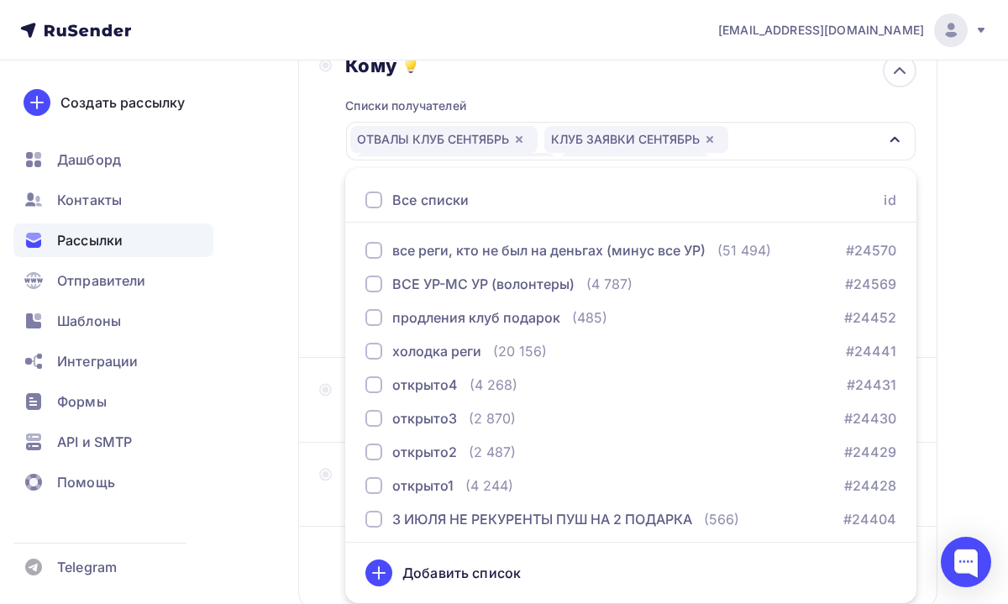
scroll to position [3437, 0]
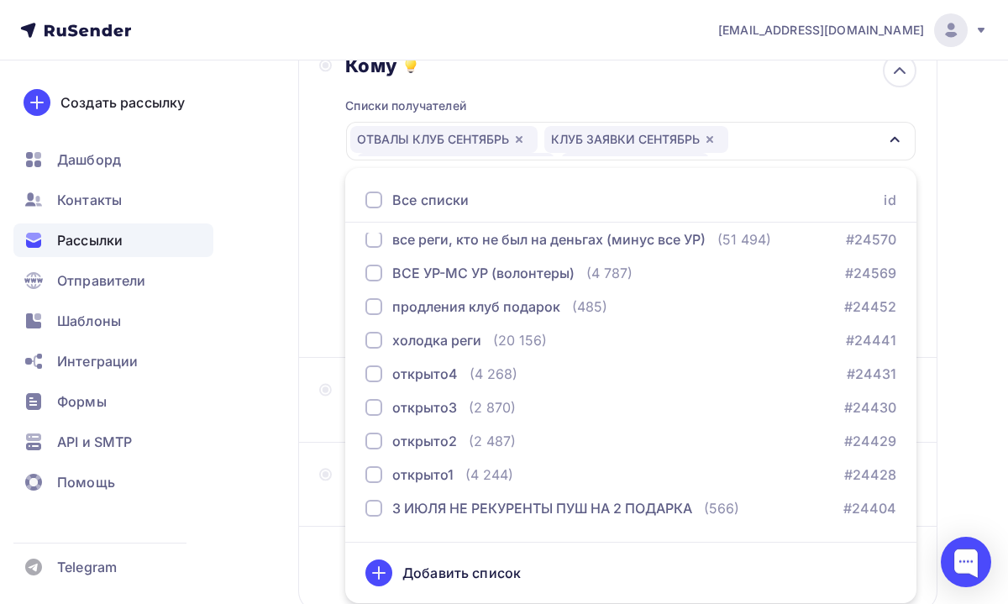
click at [942, 344] on div "Назад Заявки Заявки Закончить позже Далее Отправитель Леонид Тальпис Email * in…" at bounding box center [504, 287] width 1008 height 866
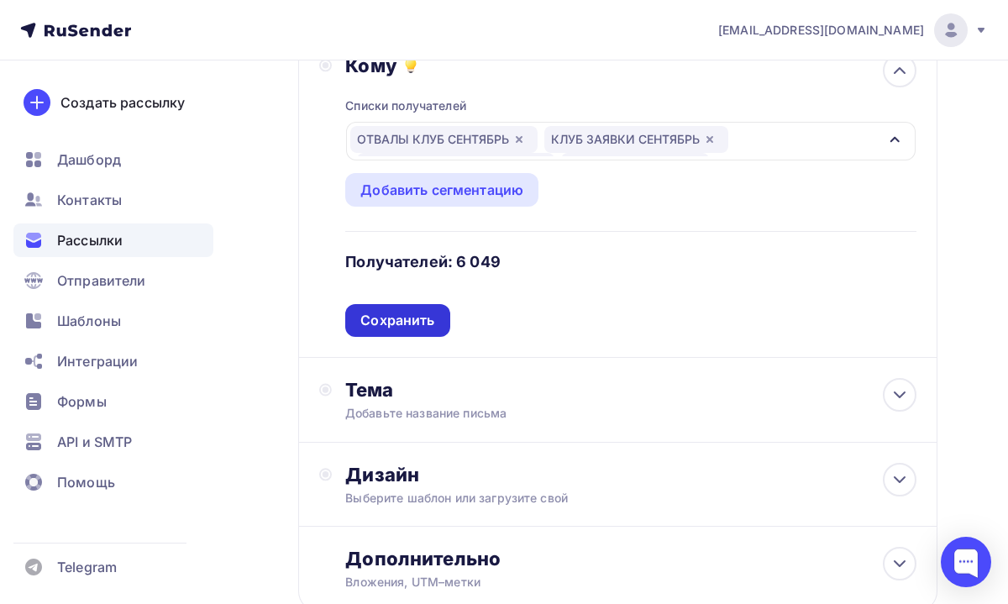
click at [419, 323] on div "Сохранить" at bounding box center [397, 320] width 74 height 19
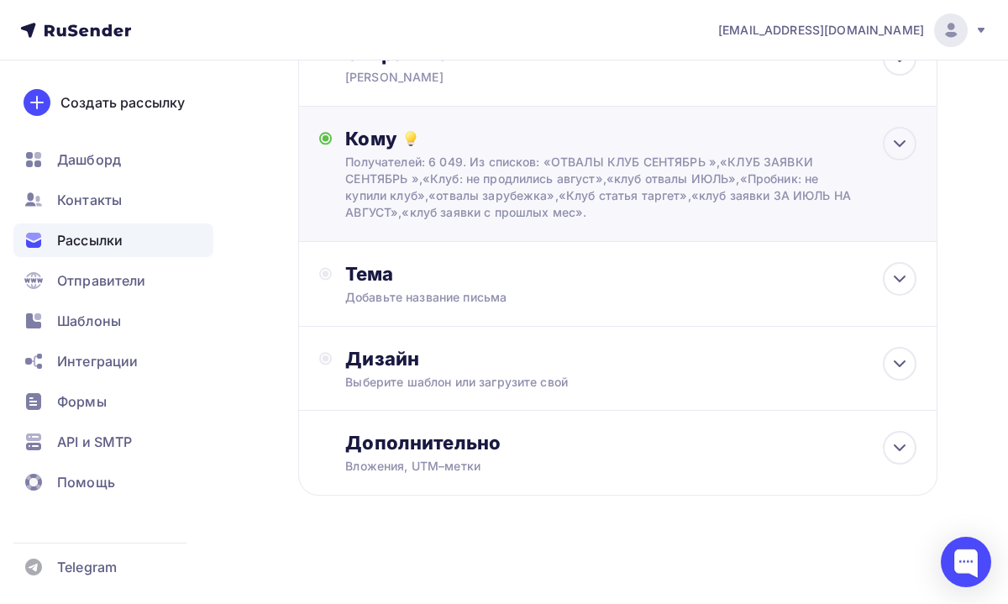
scroll to position [135, 0]
click at [523, 286] on div "Тема Добавьте название письма Тема * Рекомендуем использовать не более 150 симв…" at bounding box center [511, 284] width 332 height 44
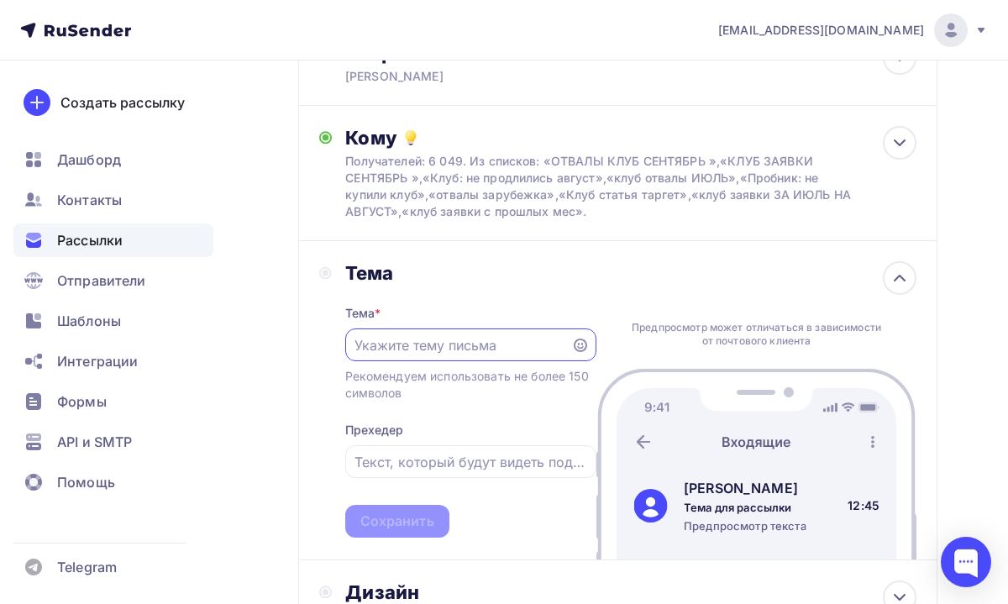
scroll to position [0, 0]
paste input "Делаем то, чего ещё никогда не было"
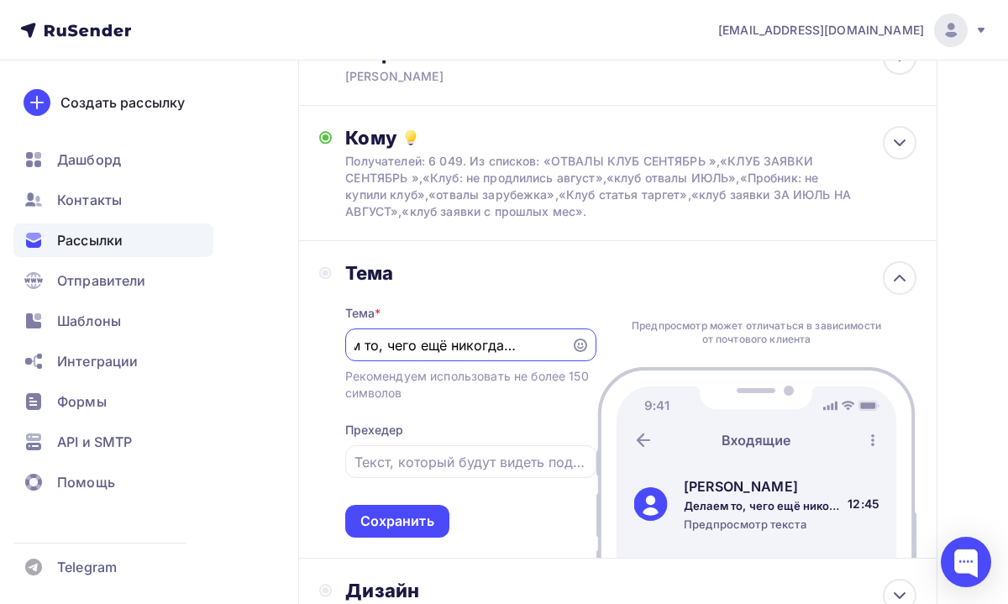
click at [360, 349] on input "Делаем то, чего ещё никогда не было" at bounding box center [457, 345] width 207 height 20
type input "Делаем то, чего ещё никогда не было"
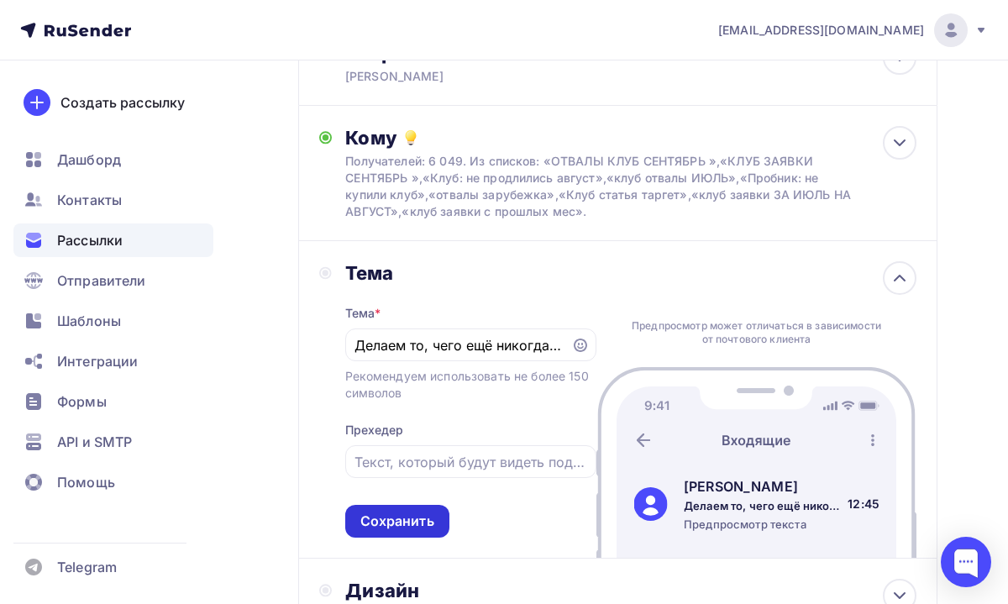
click at [407, 521] on div "Сохранить" at bounding box center [397, 521] width 74 height 19
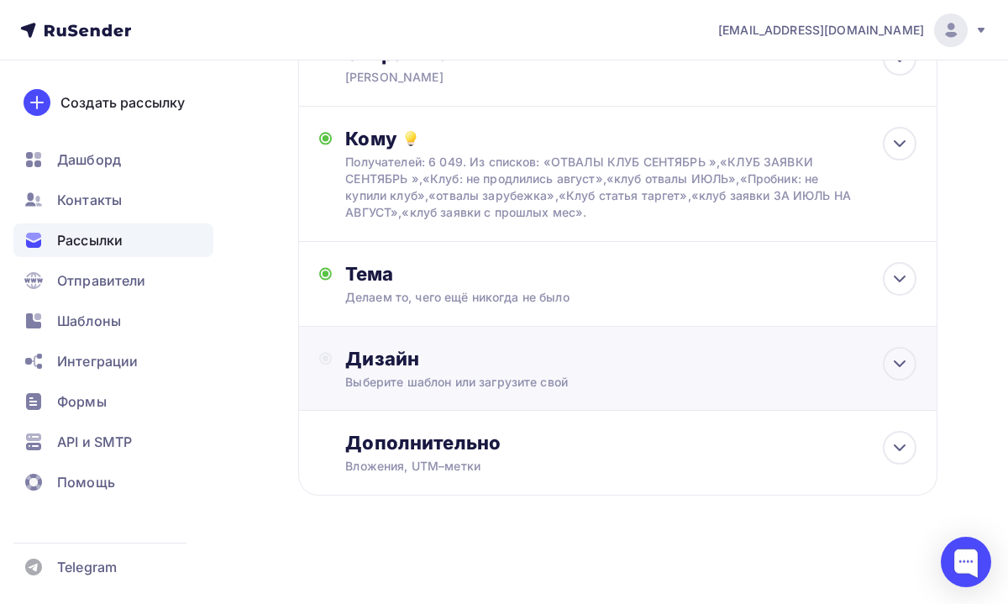
click at [464, 368] on div "Дизайн" at bounding box center [630, 359] width 571 height 24
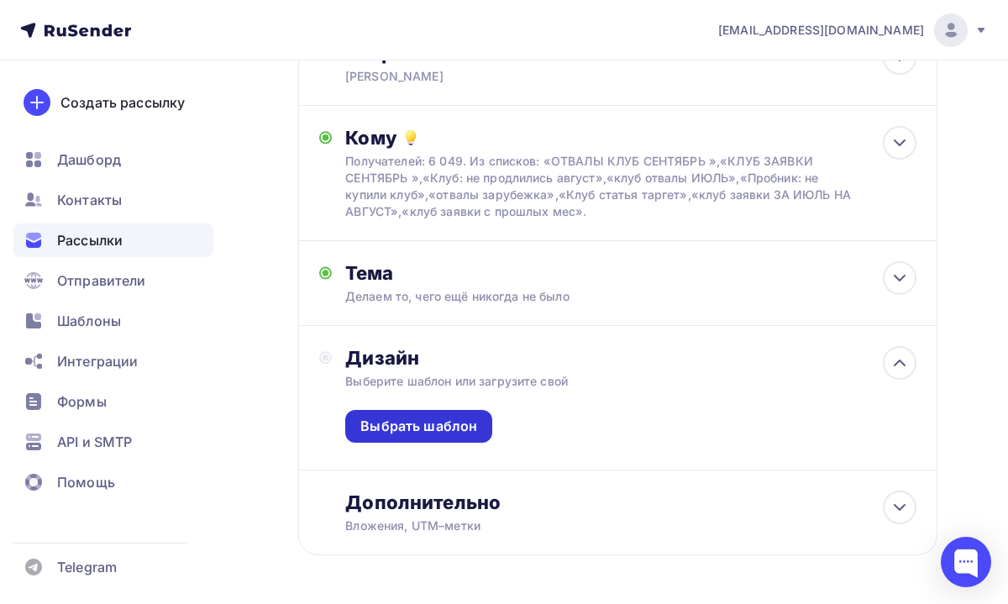
click at [460, 429] on div "Выбрать шаблон" at bounding box center [418, 426] width 117 height 19
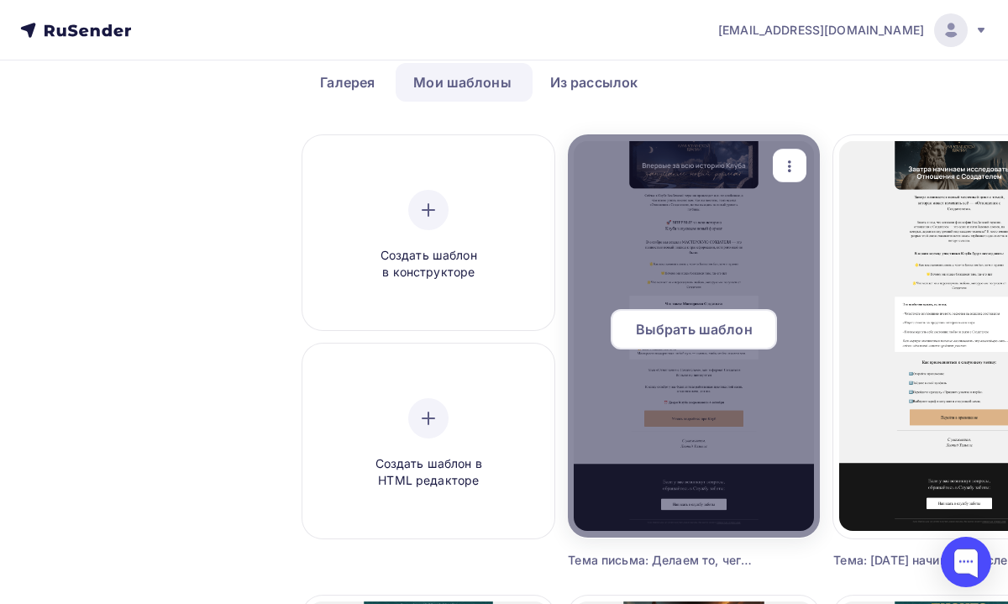
scroll to position [82, 0]
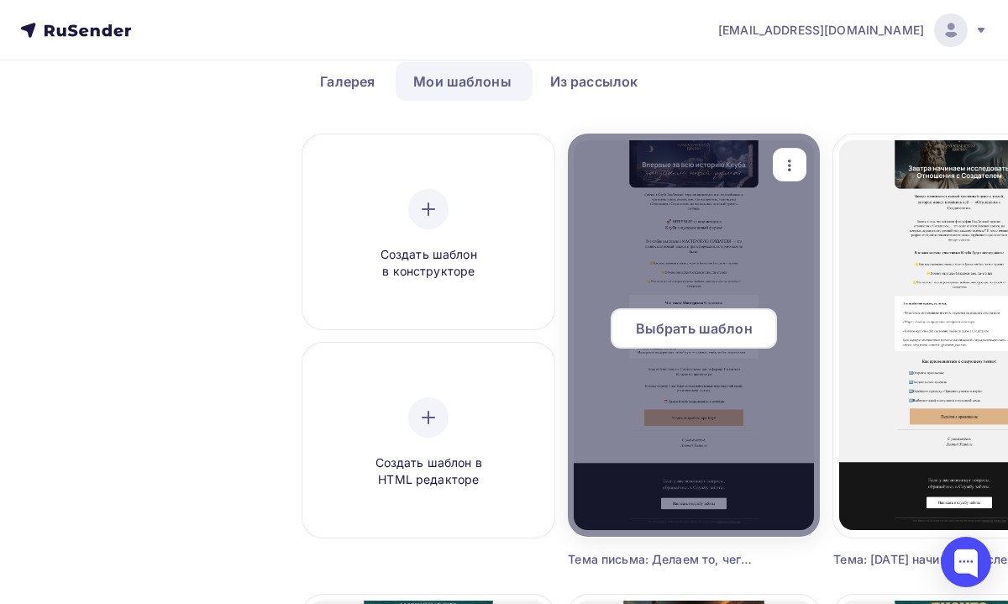
click at [720, 323] on span "Выбрать шаблон" at bounding box center [694, 328] width 117 height 20
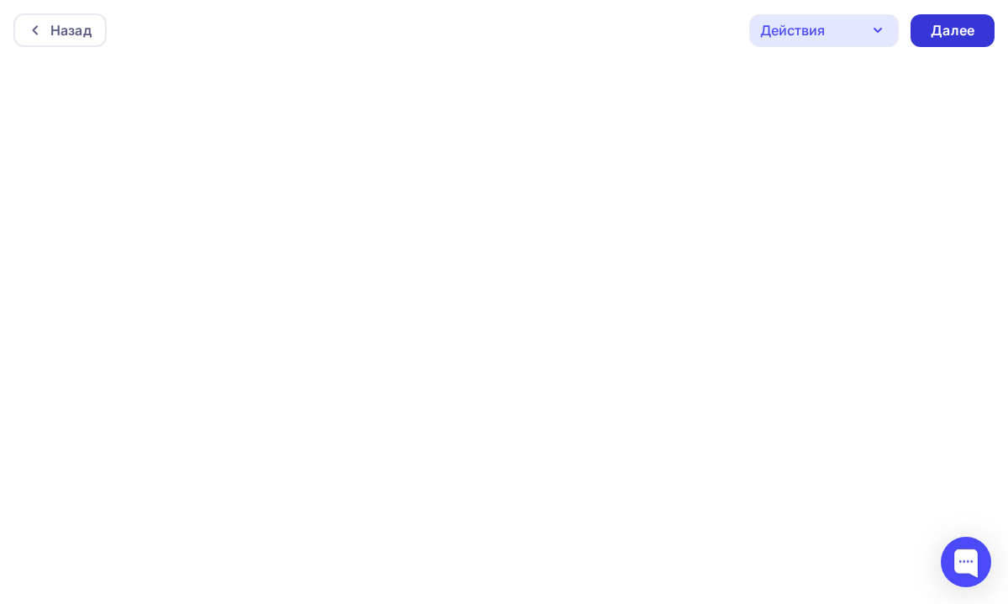
click at [940, 30] on div "Далее" at bounding box center [953, 30] width 44 height 19
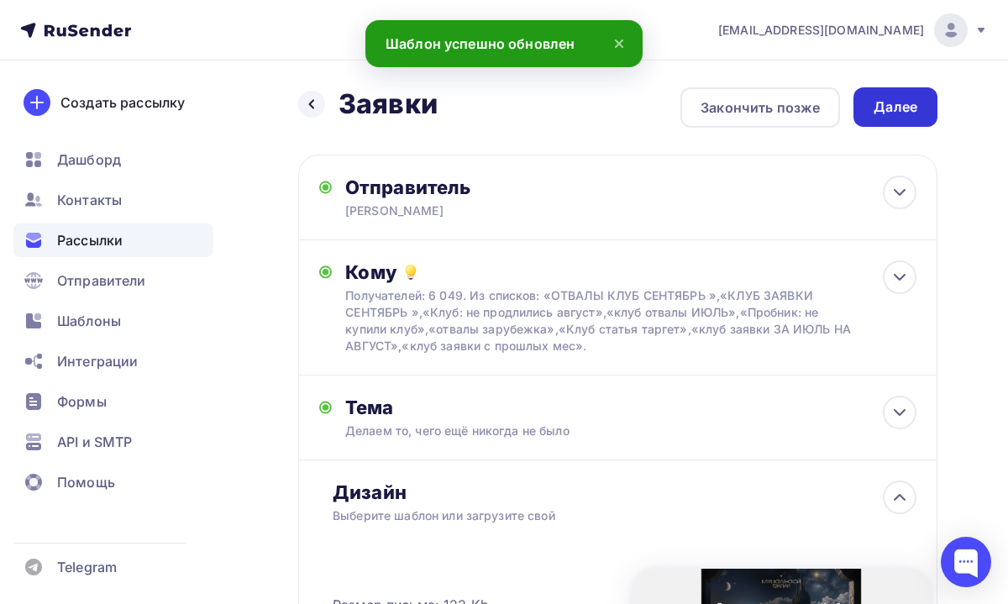
click at [880, 106] on div "Далее" at bounding box center [896, 106] width 44 height 19
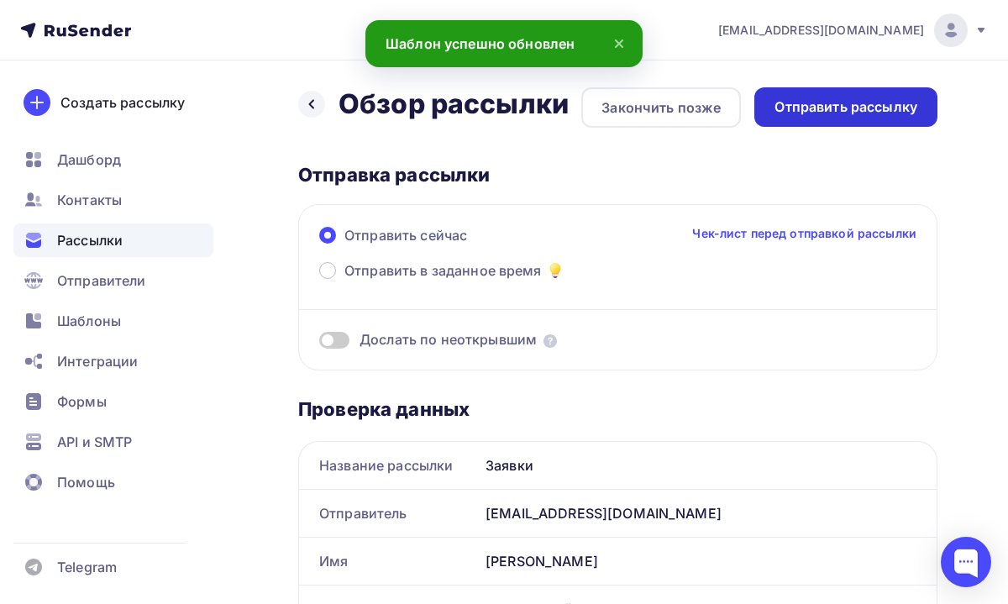
click at [802, 110] on div "Отправить рассылку" at bounding box center [845, 106] width 143 height 19
